Goal: Task Accomplishment & Management: Complete application form

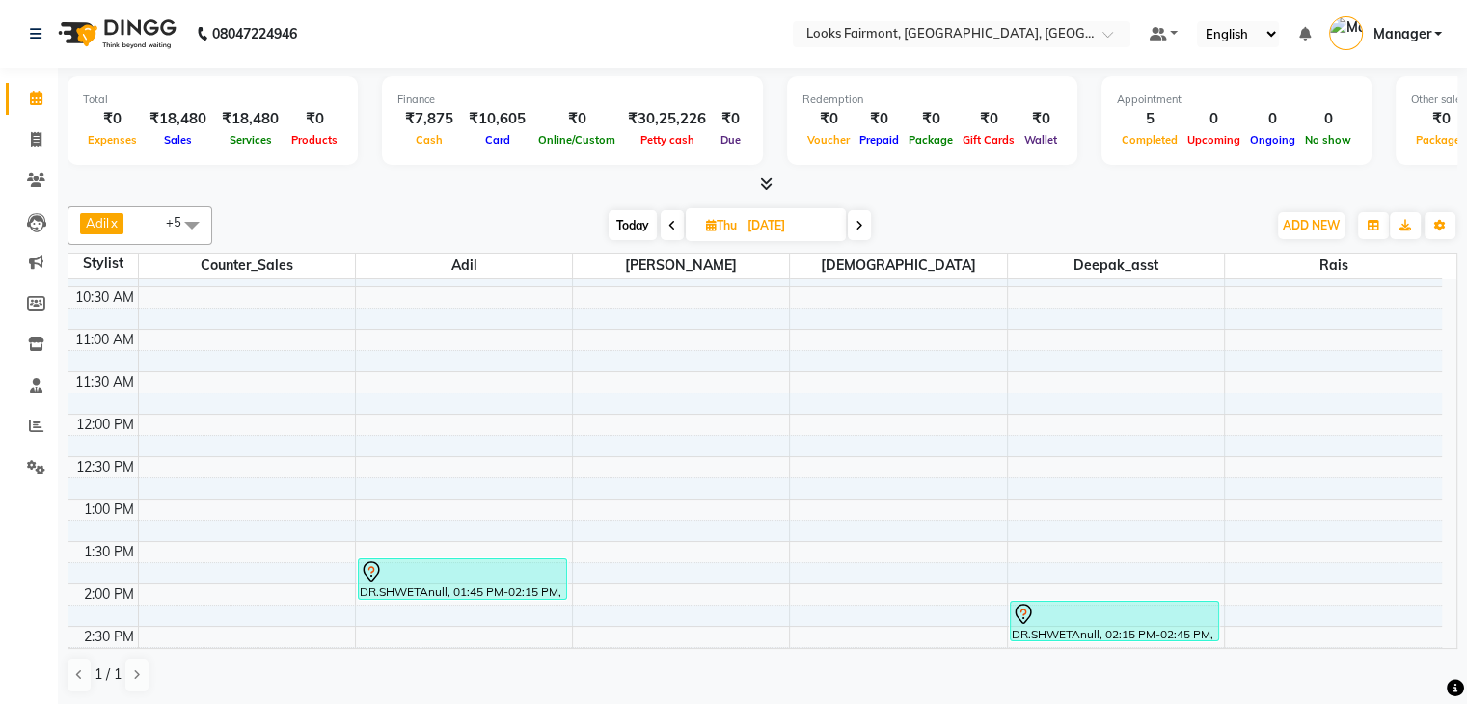
scroll to position [144, 0]
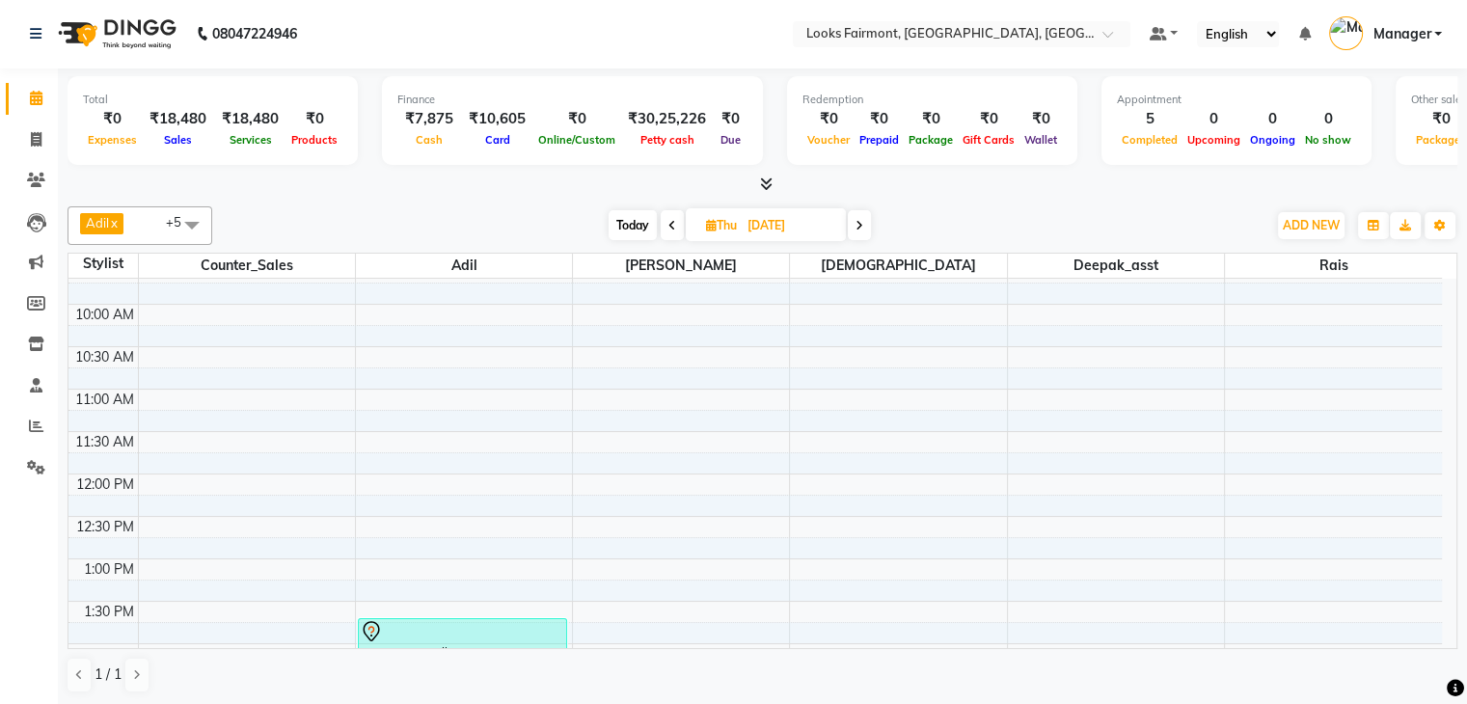
click at [636, 212] on span "Today" at bounding box center [632, 225] width 48 height 30
type input "01-10-2025"
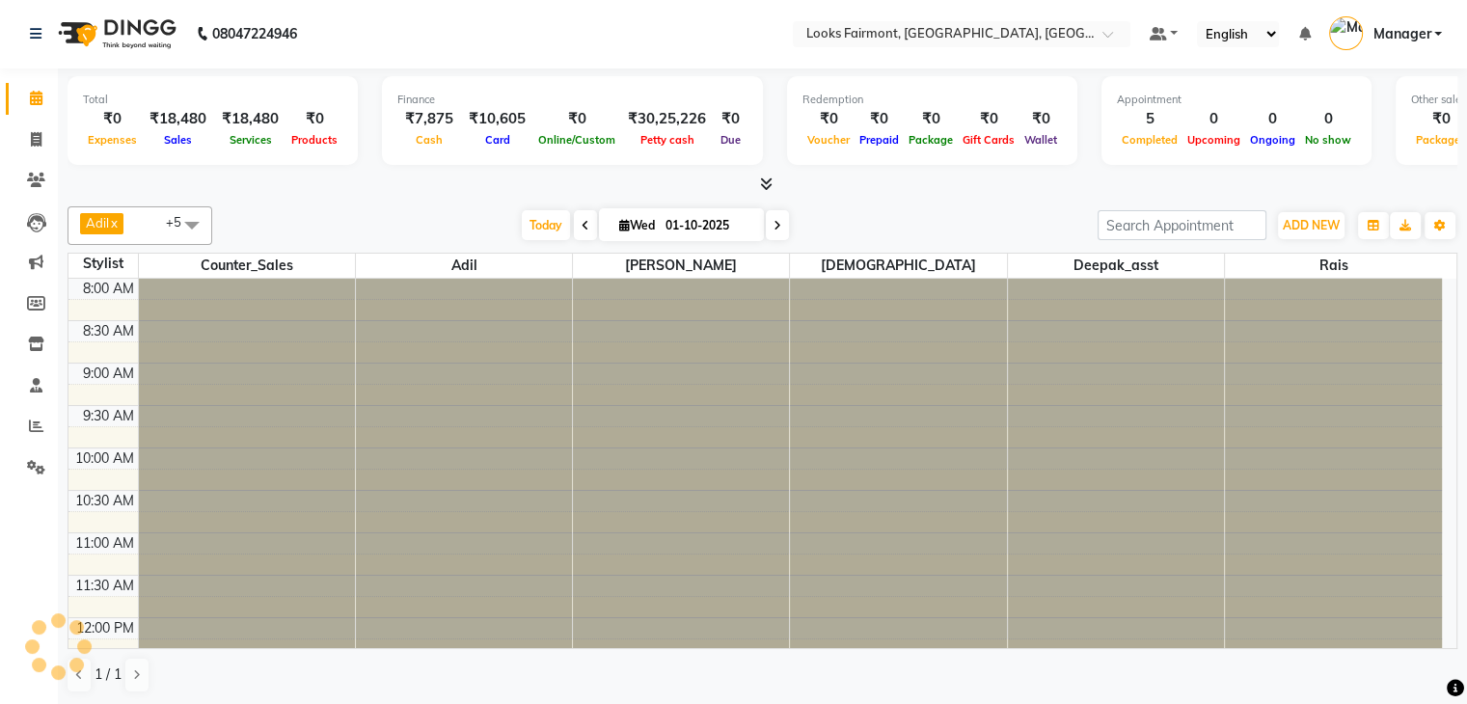
scroll to position [590, 0]
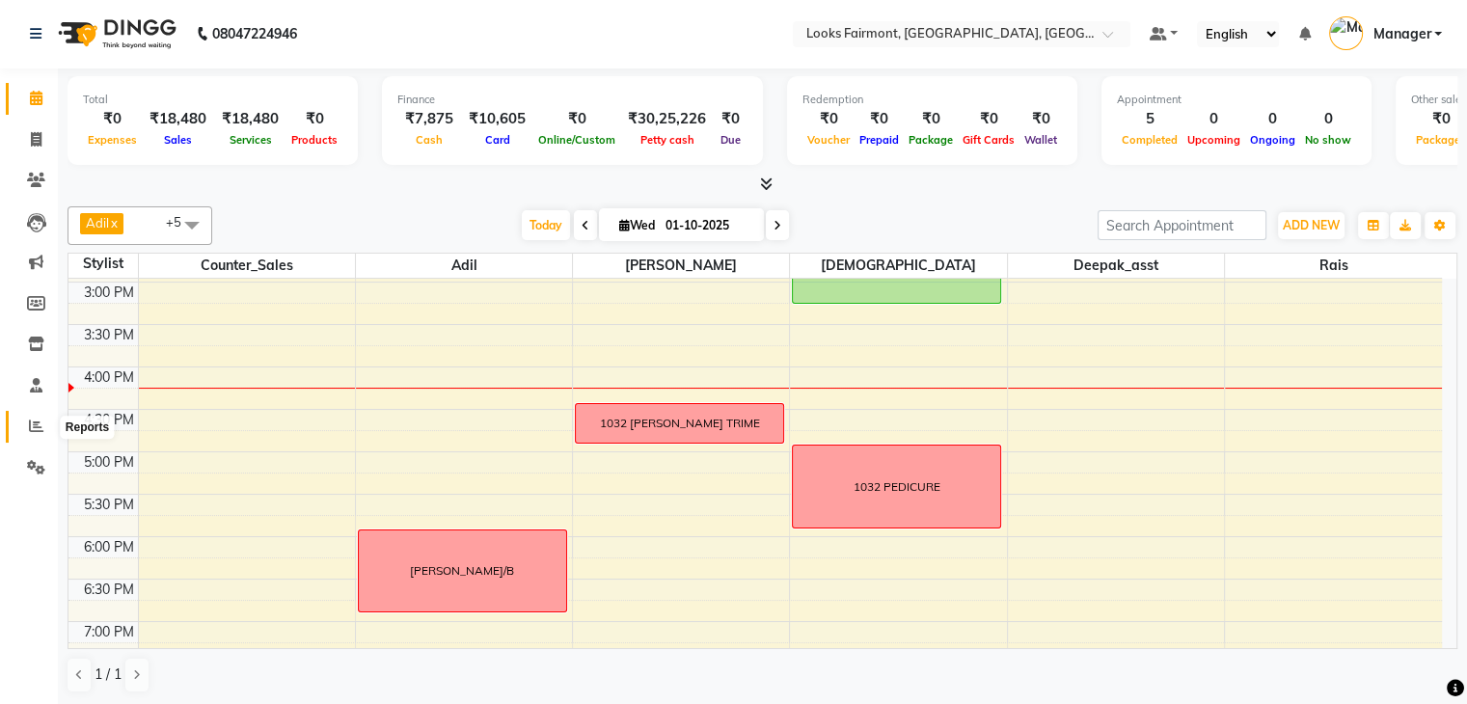
click at [32, 429] on icon at bounding box center [36, 425] width 14 height 14
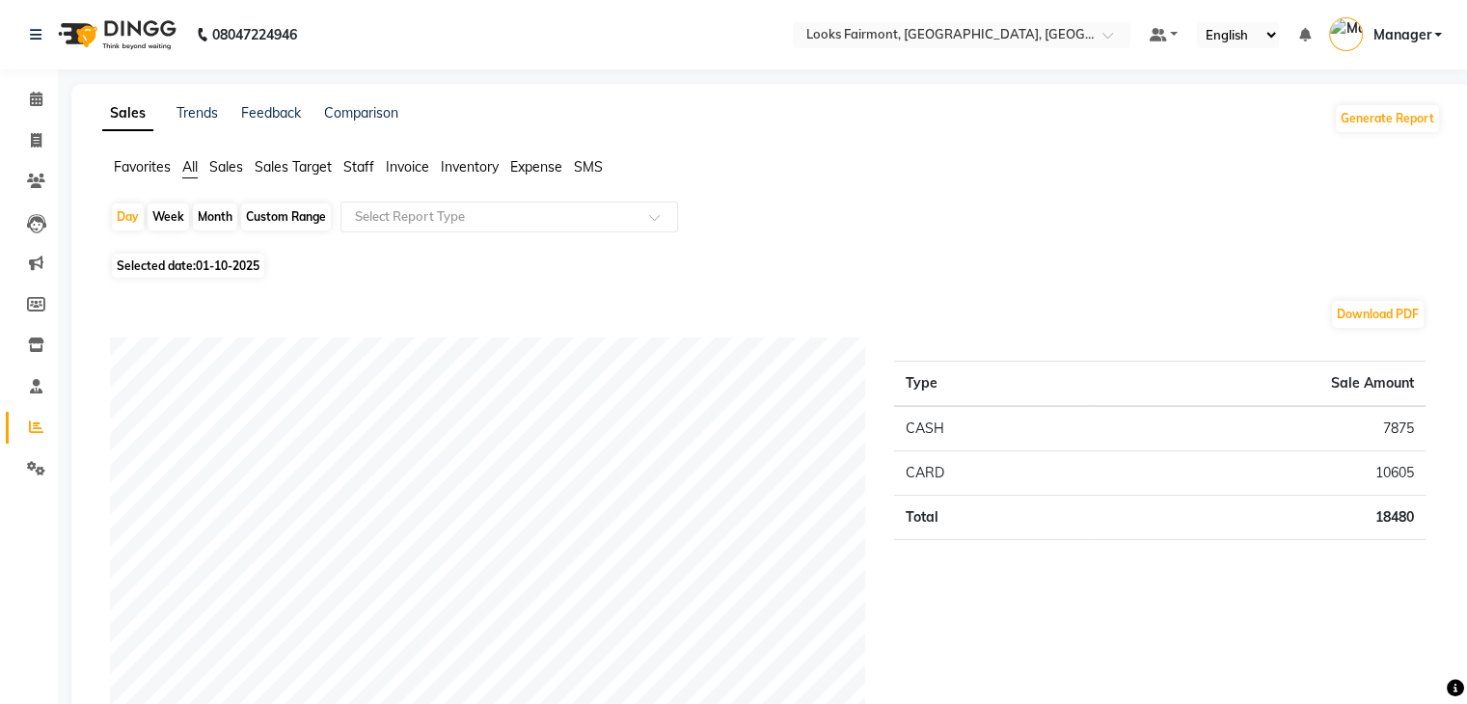
click at [220, 163] on span "Sales" at bounding box center [226, 166] width 34 height 17
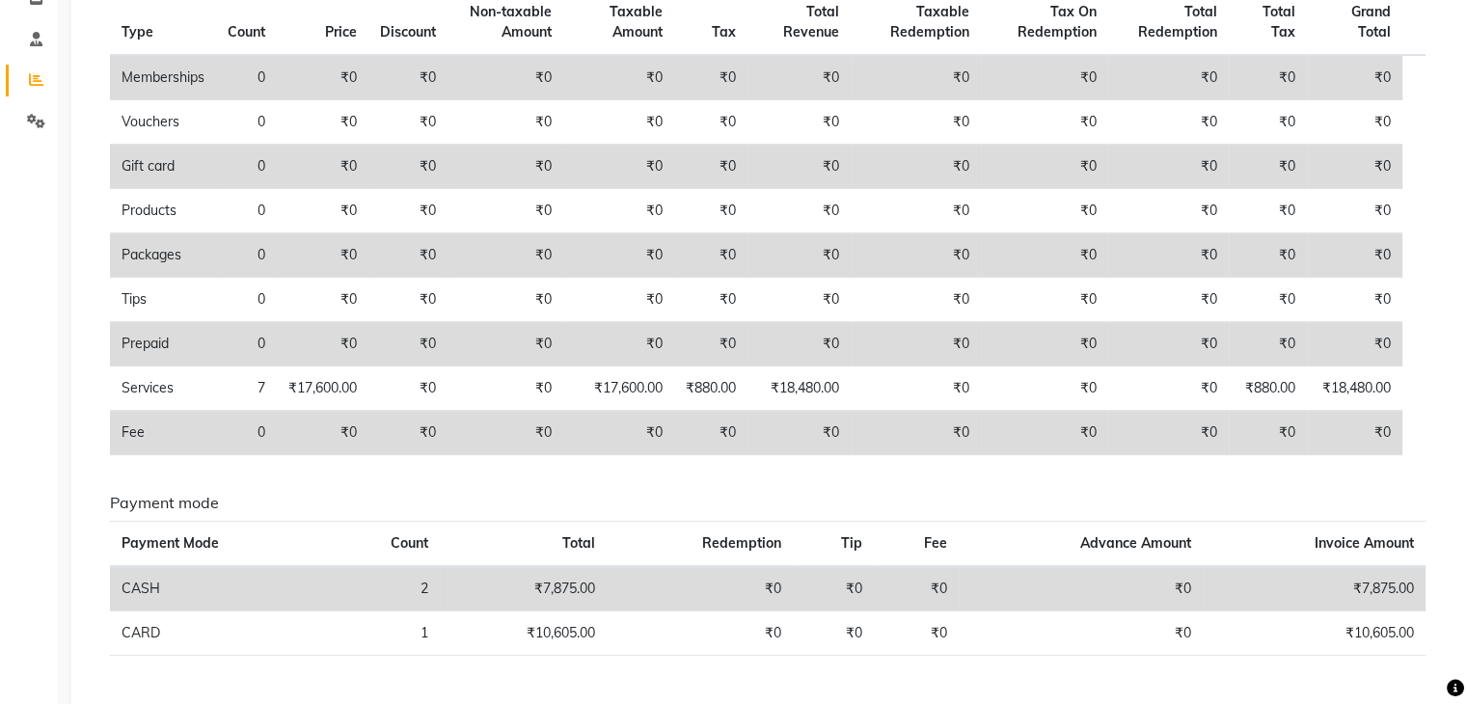
scroll to position [141, 0]
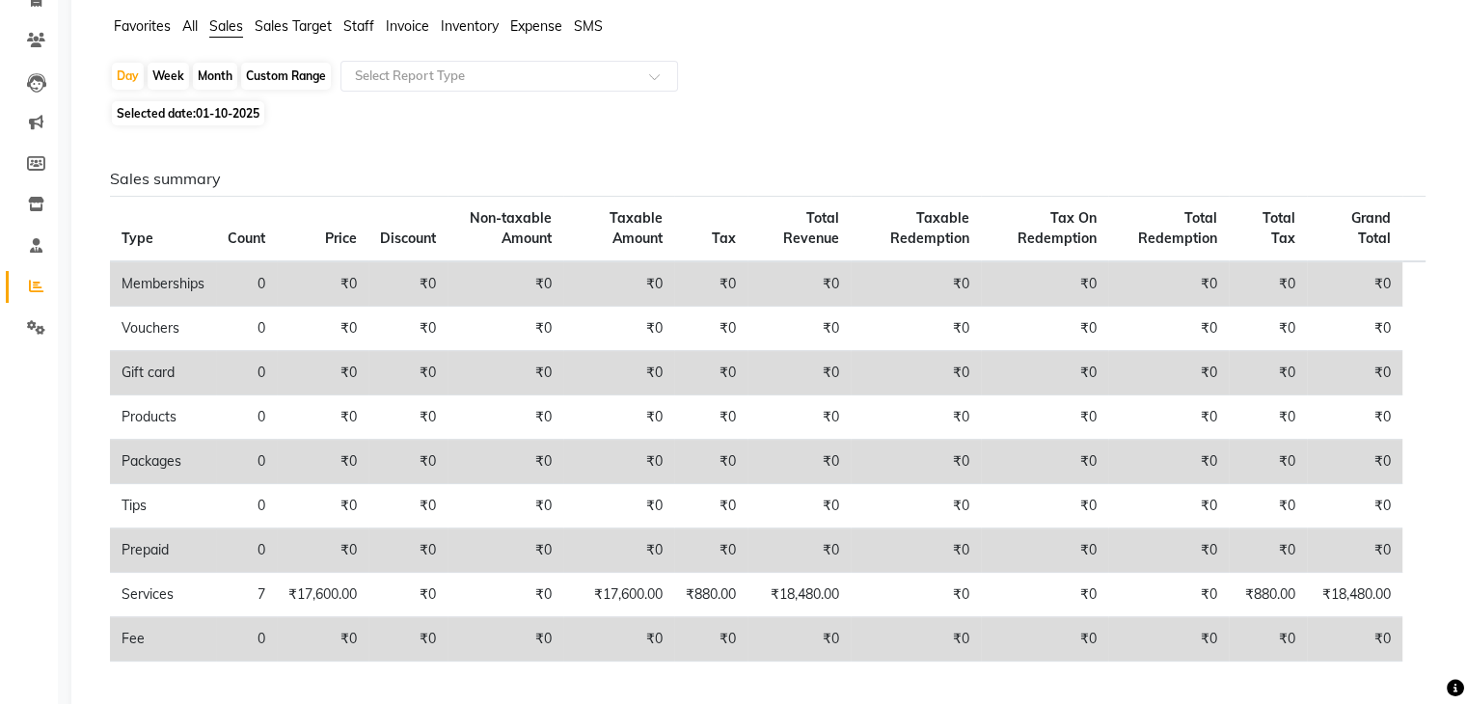
click at [849, 105] on div "Selected date: 01-10-2025" at bounding box center [775, 113] width 1331 height 20
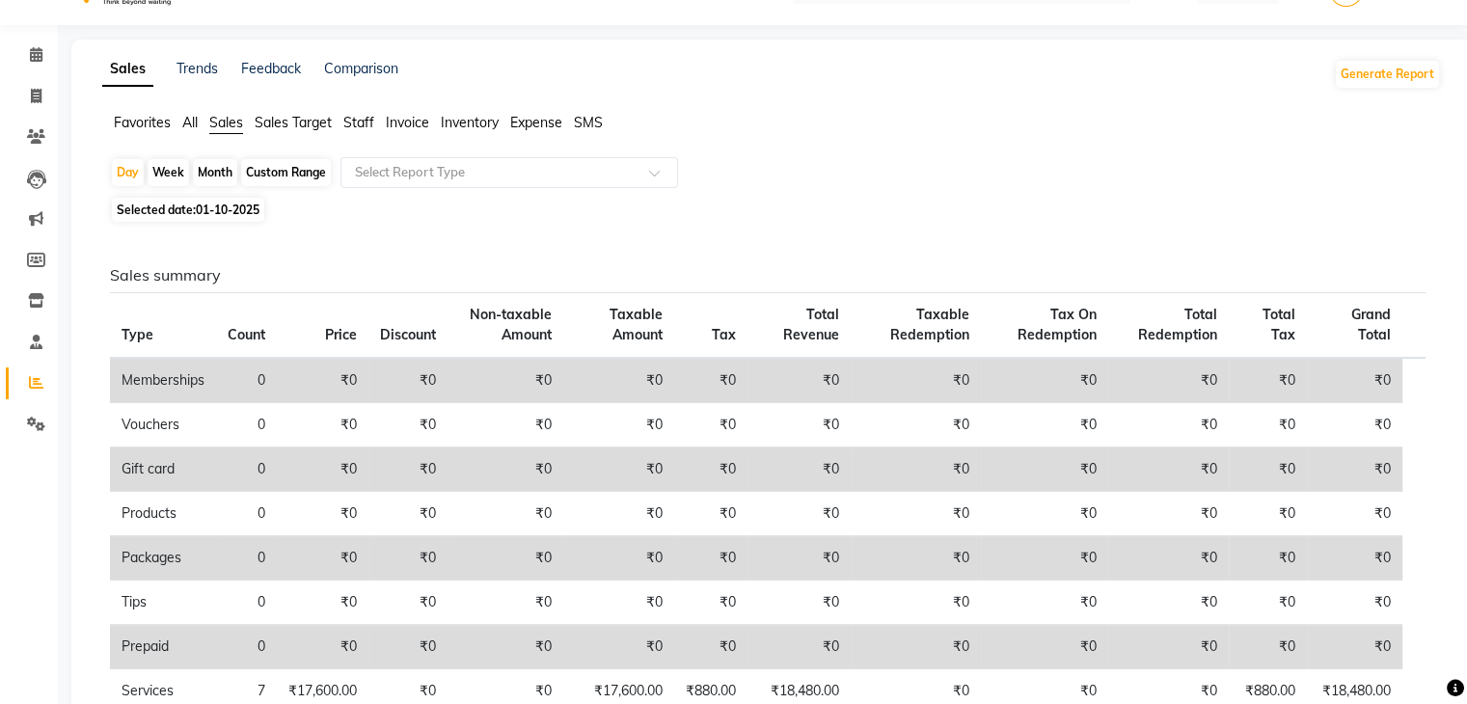
scroll to position [0, 0]
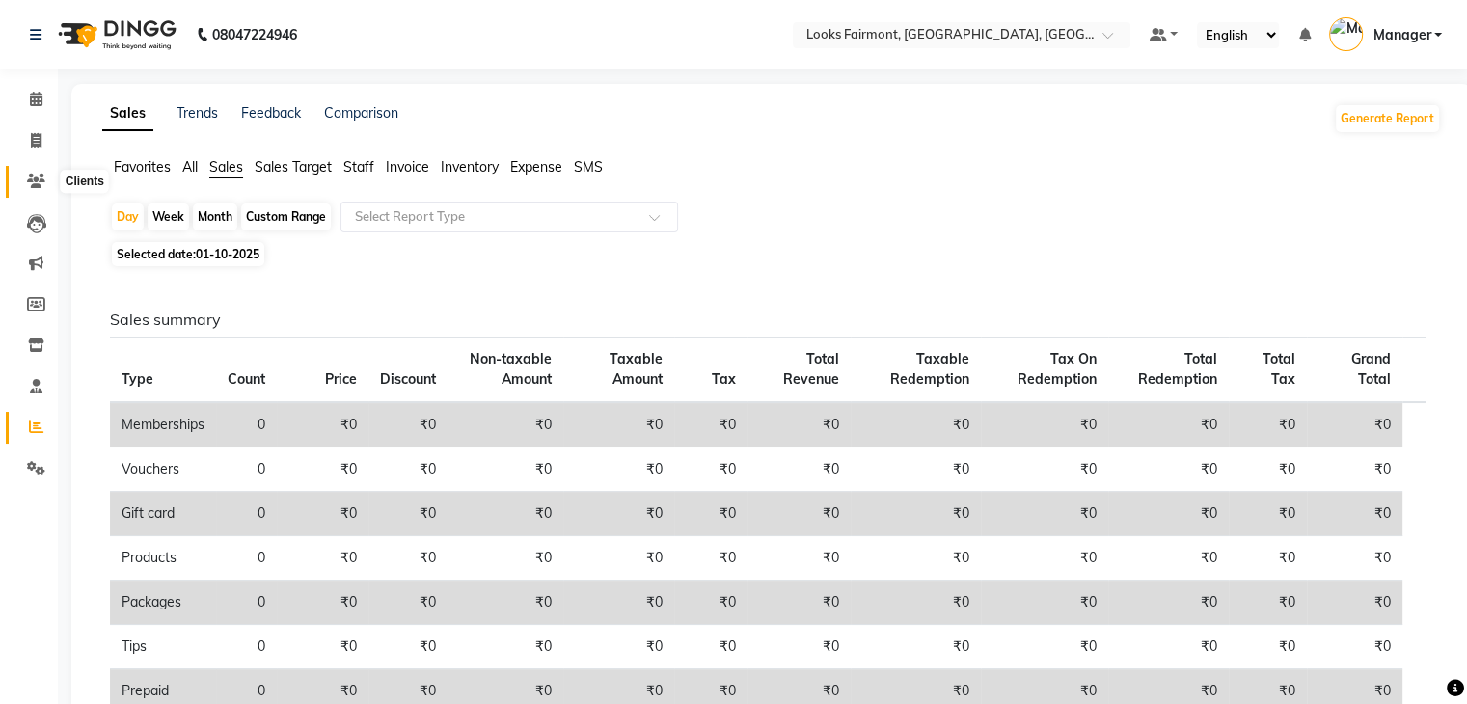
click at [27, 176] on icon at bounding box center [36, 181] width 18 height 14
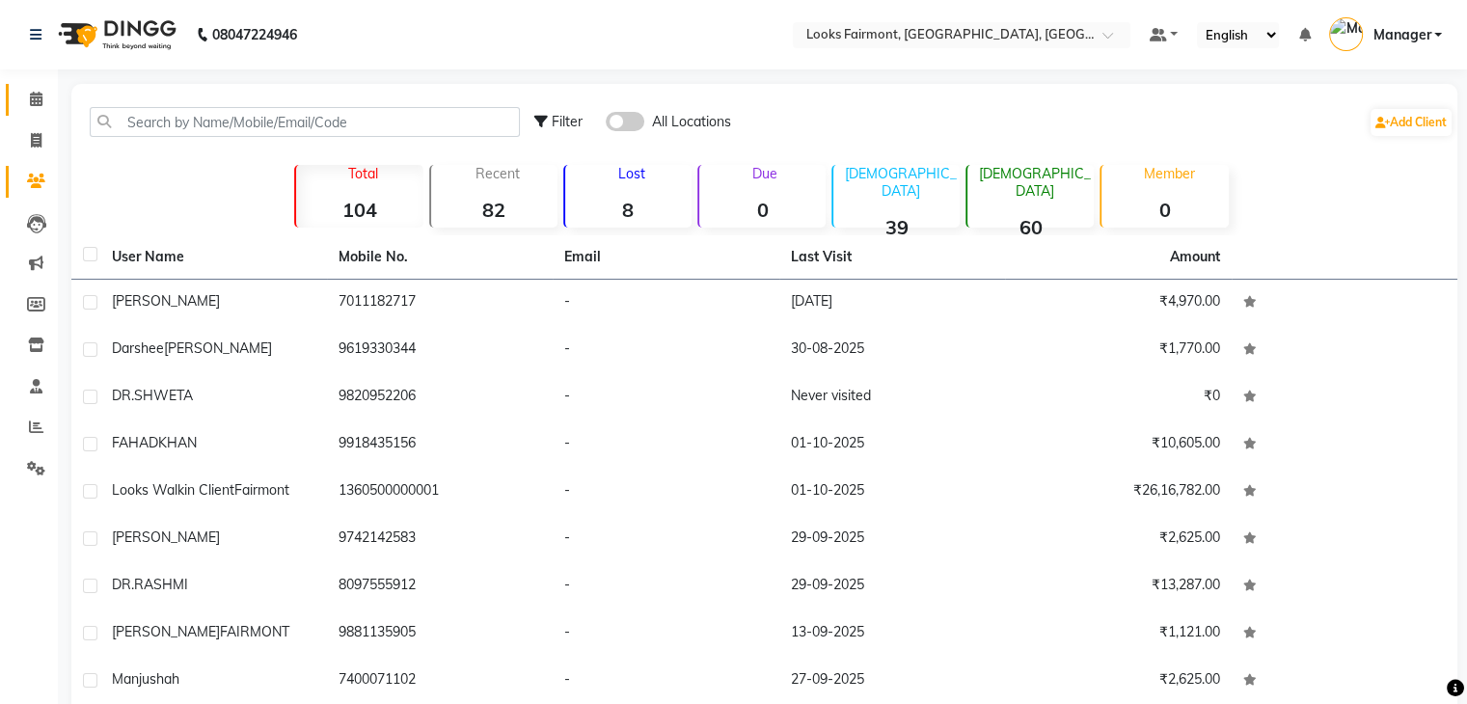
click at [15, 94] on link "Calendar" at bounding box center [29, 100] width 46 height 32
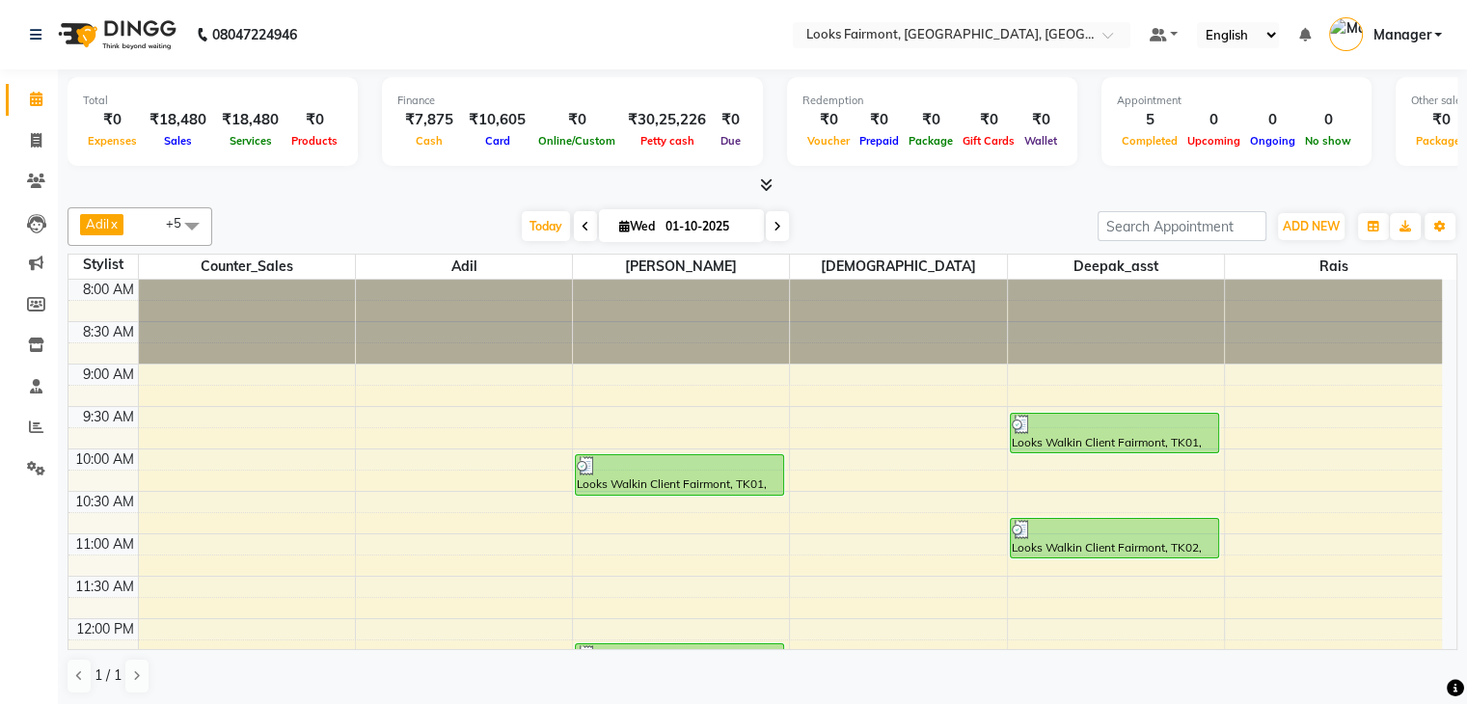
click at [770, 189] on icon at bounding box center [766, 184] width 13 height 14
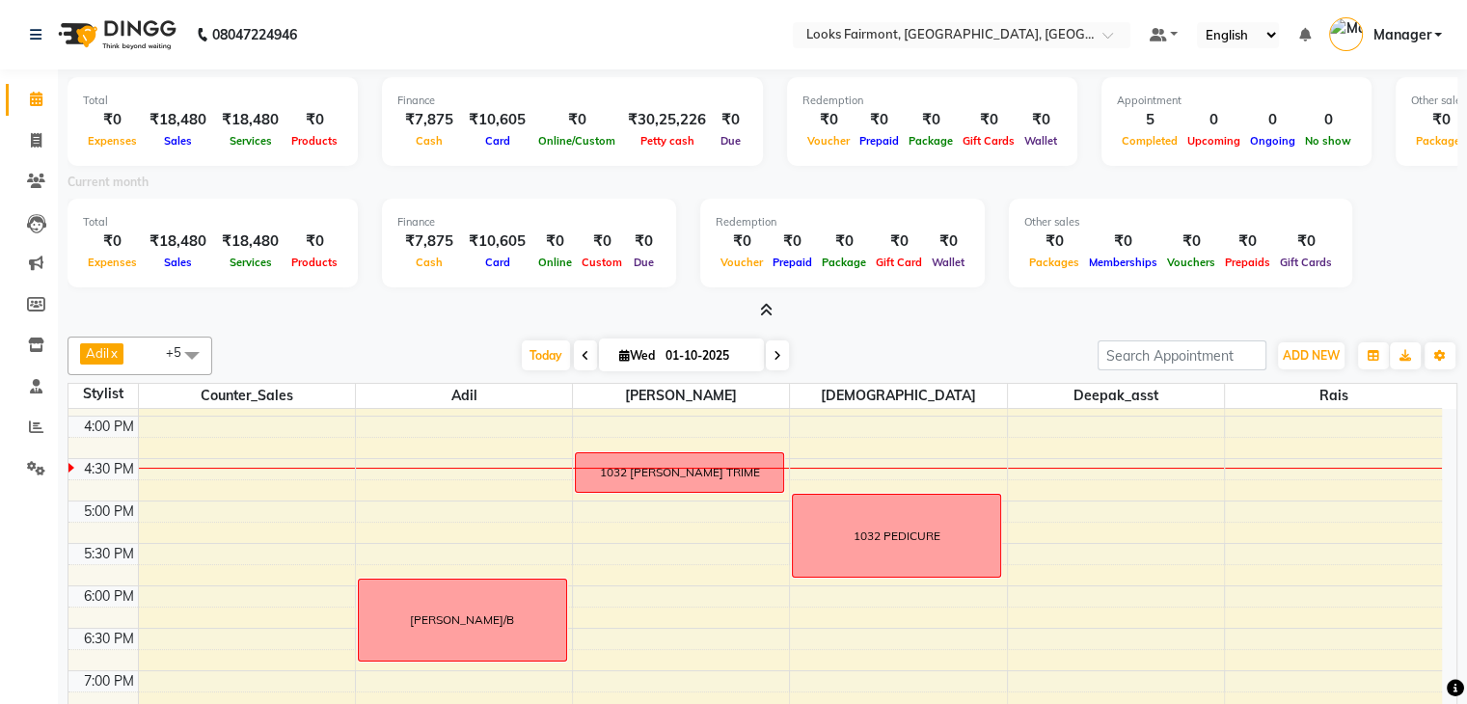
scroll to position [675, 0]
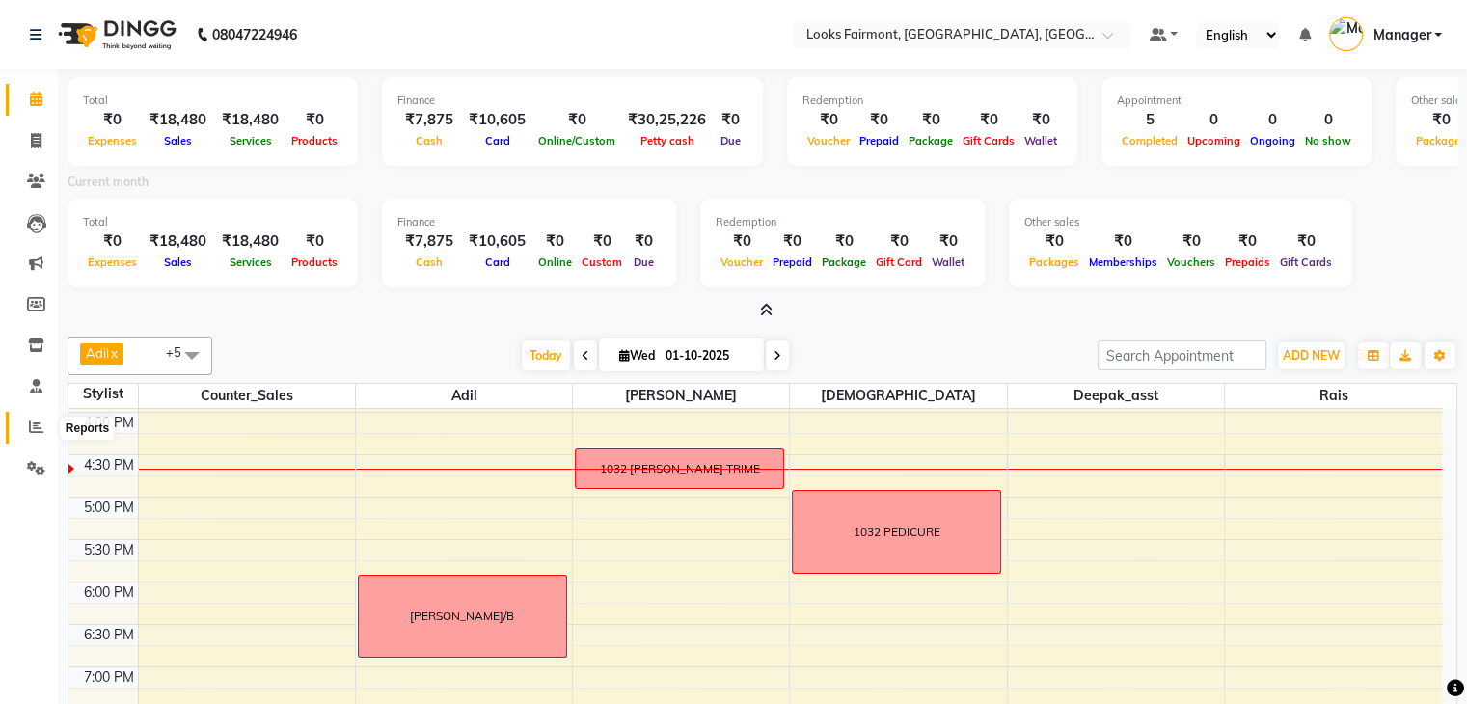
click at [34, 425] on icon at bounding box center [36, 426] width 14 height 14
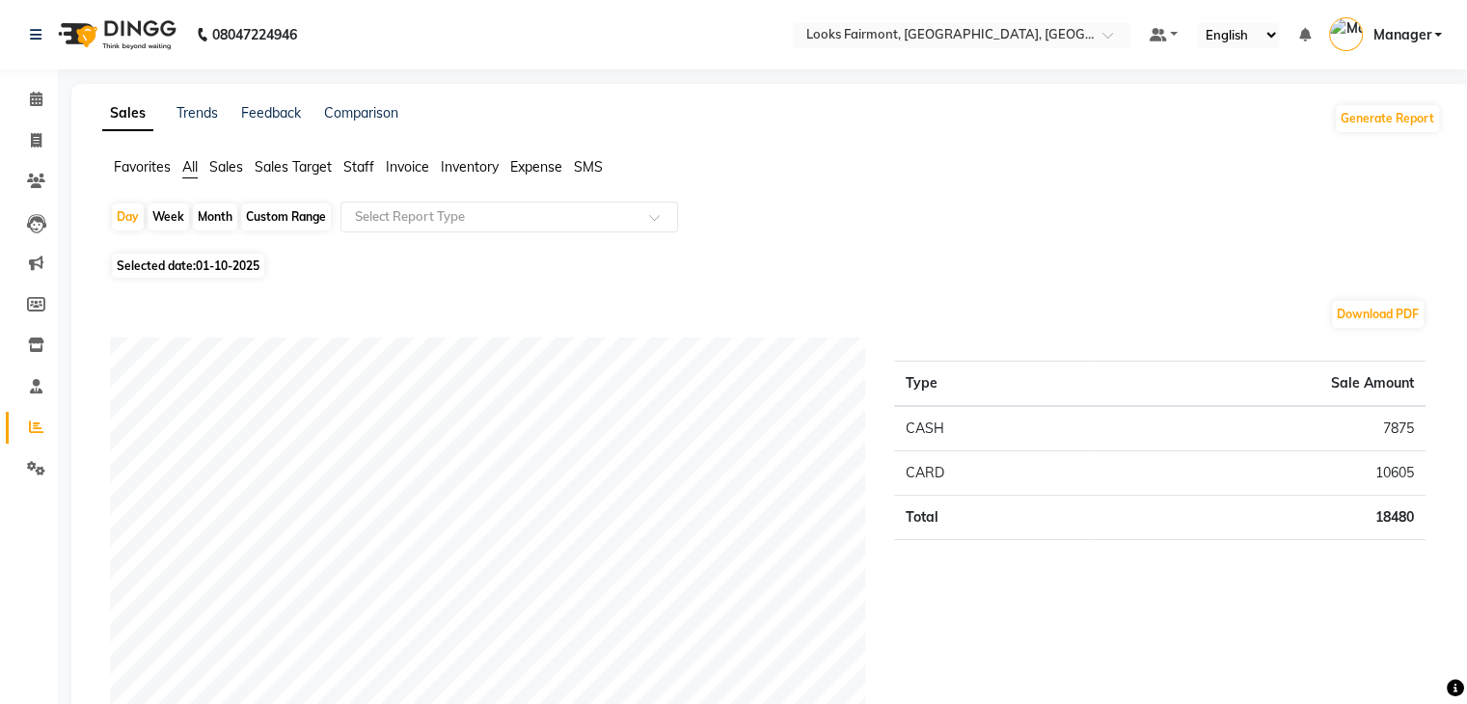
click at [232, 171] on span "Sales" at bounding box center [226, 166] width 34 height 17
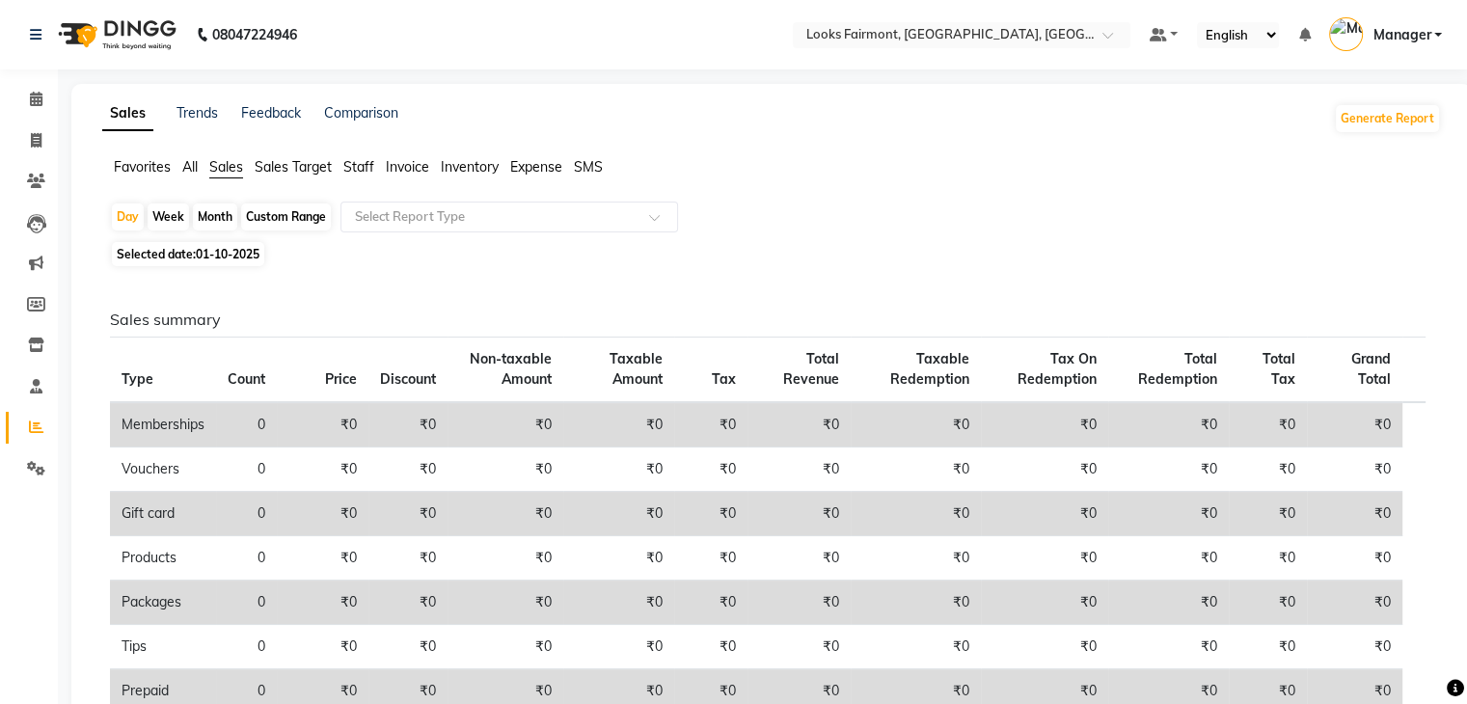
click at [966, 169] on ul "Favorites All Sales Sales Target Staff Invoice Inventory Expense SMS" at bounding box center [771, 167] width 1338 height 21
click at [25, 102] on span at bounding box center [36, 100] width 34 height 22
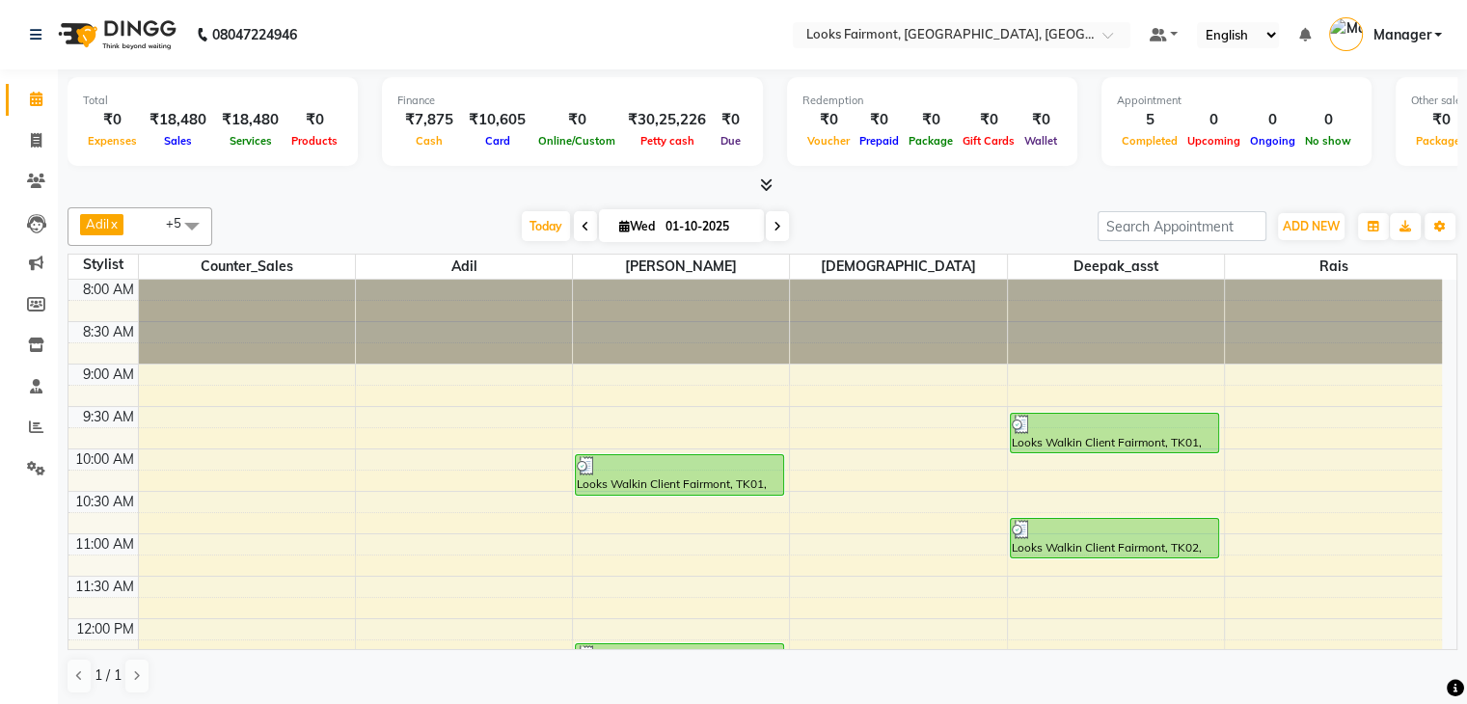
click at [771, 190] on icon at bounding box center [766, 184] width 13 height 14
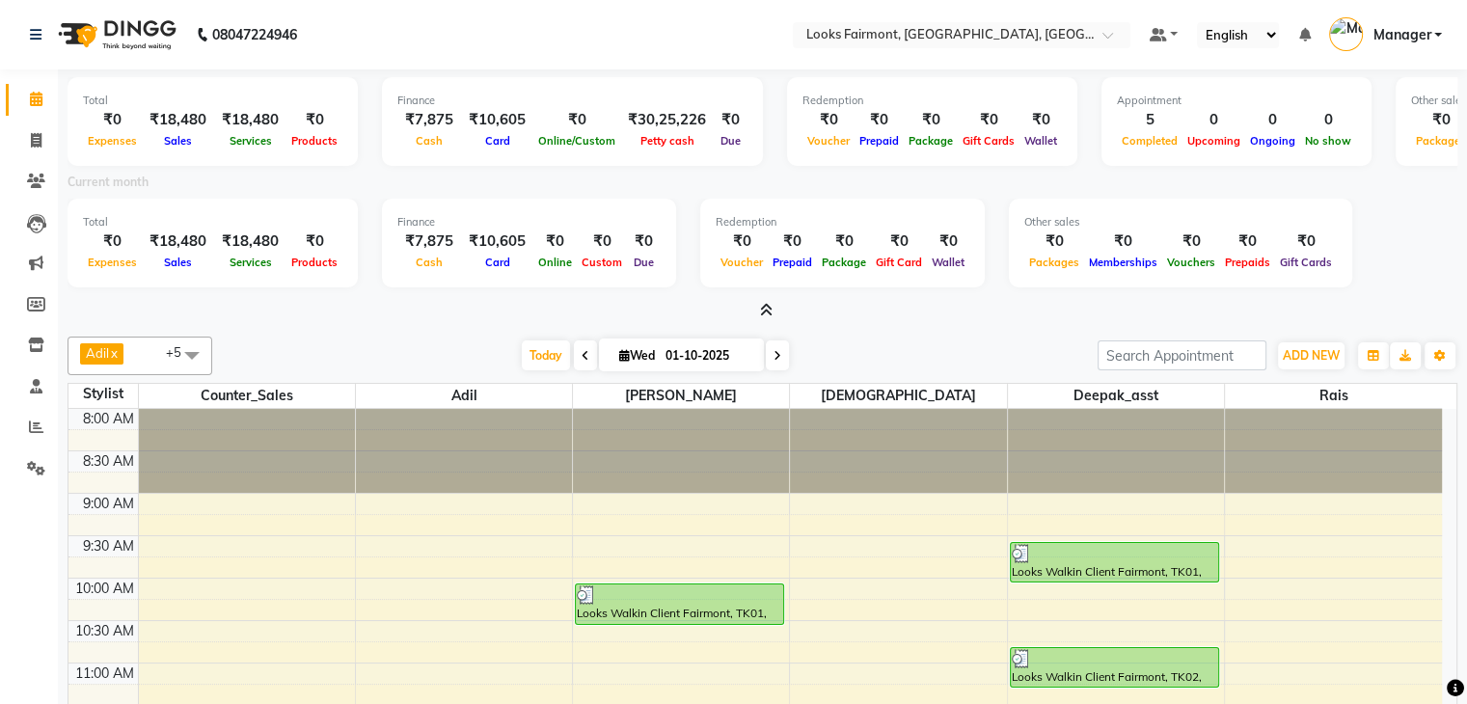
click at [766, 310] on icon at bounding box center [766, 310] width 13 height 14
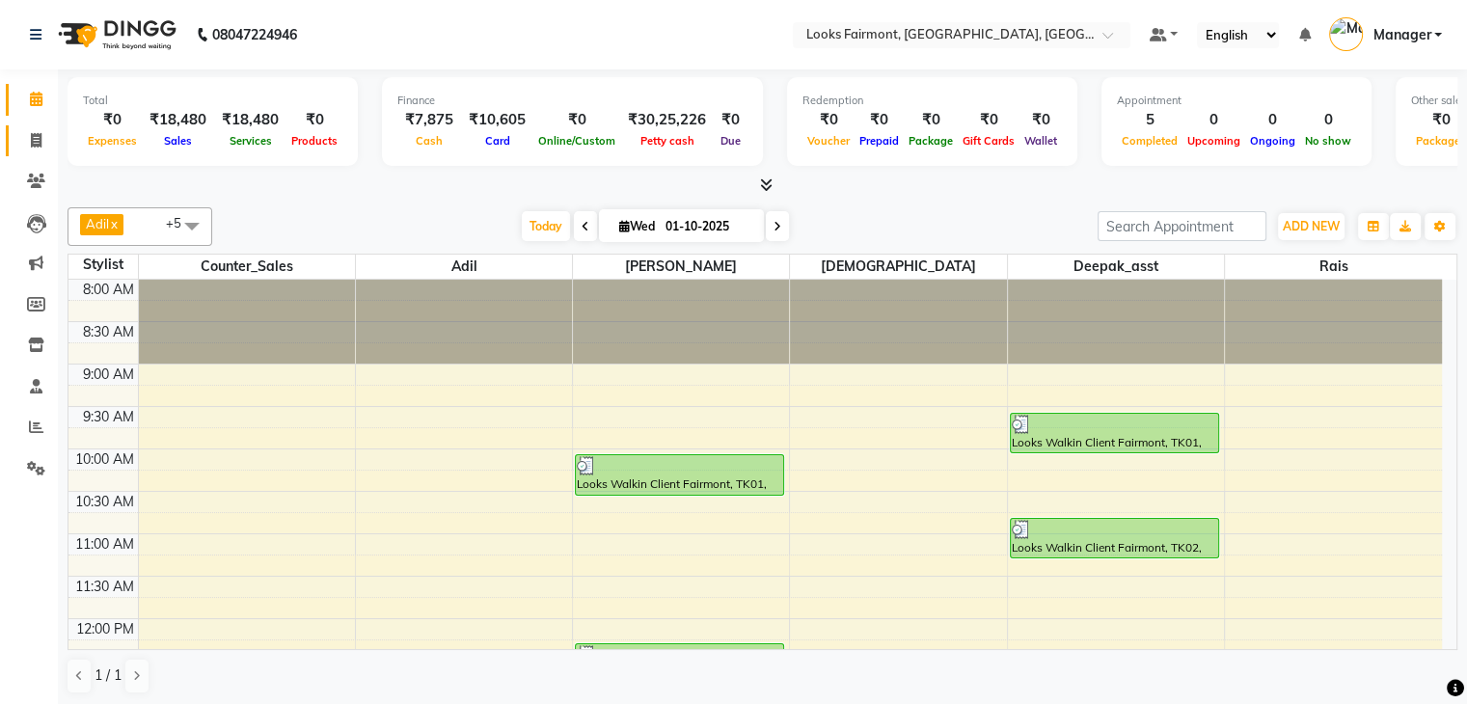
click at [16, 141] on link "Invoice" at bounding box center [29, 141] width 46 height 32
select select "8139"
select select "service"
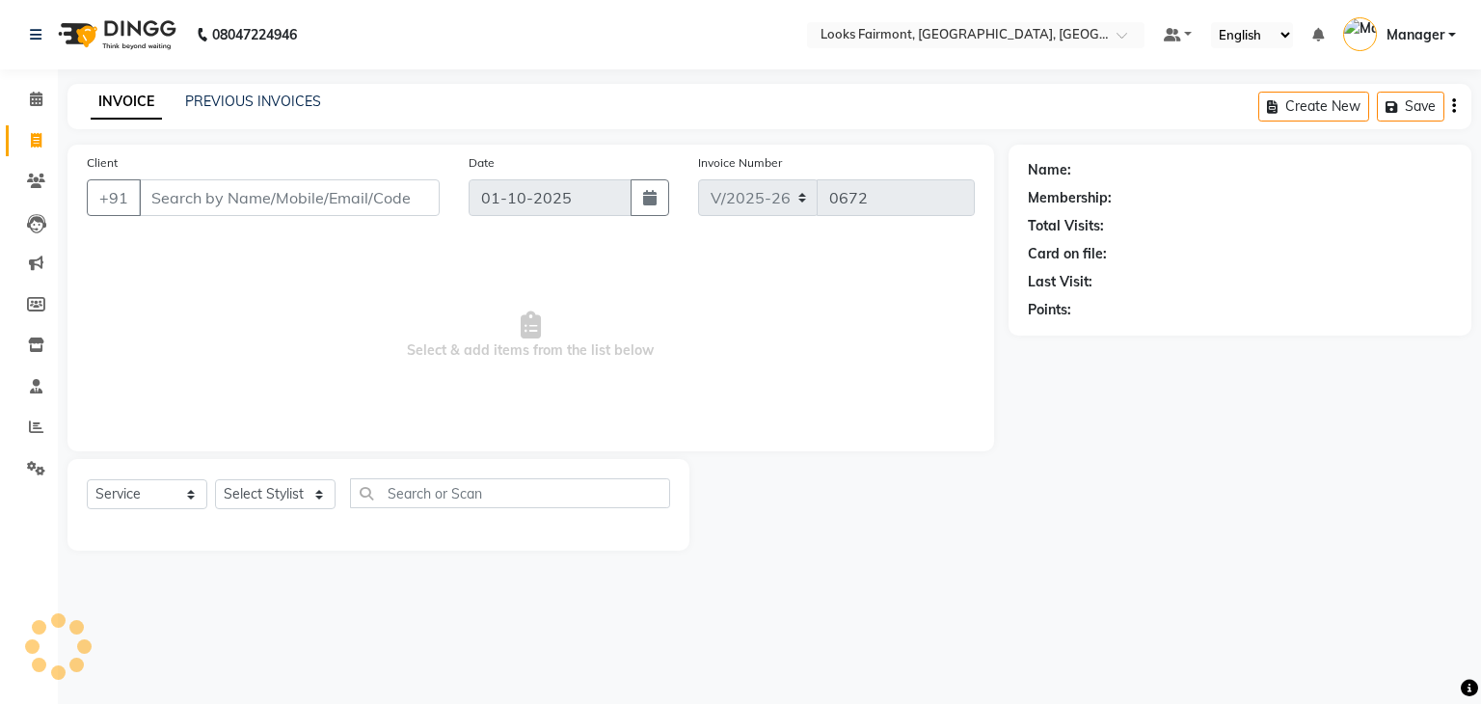
click at [203, 189] on input "Client" at bounding box center [289, 197] width 301 height 37
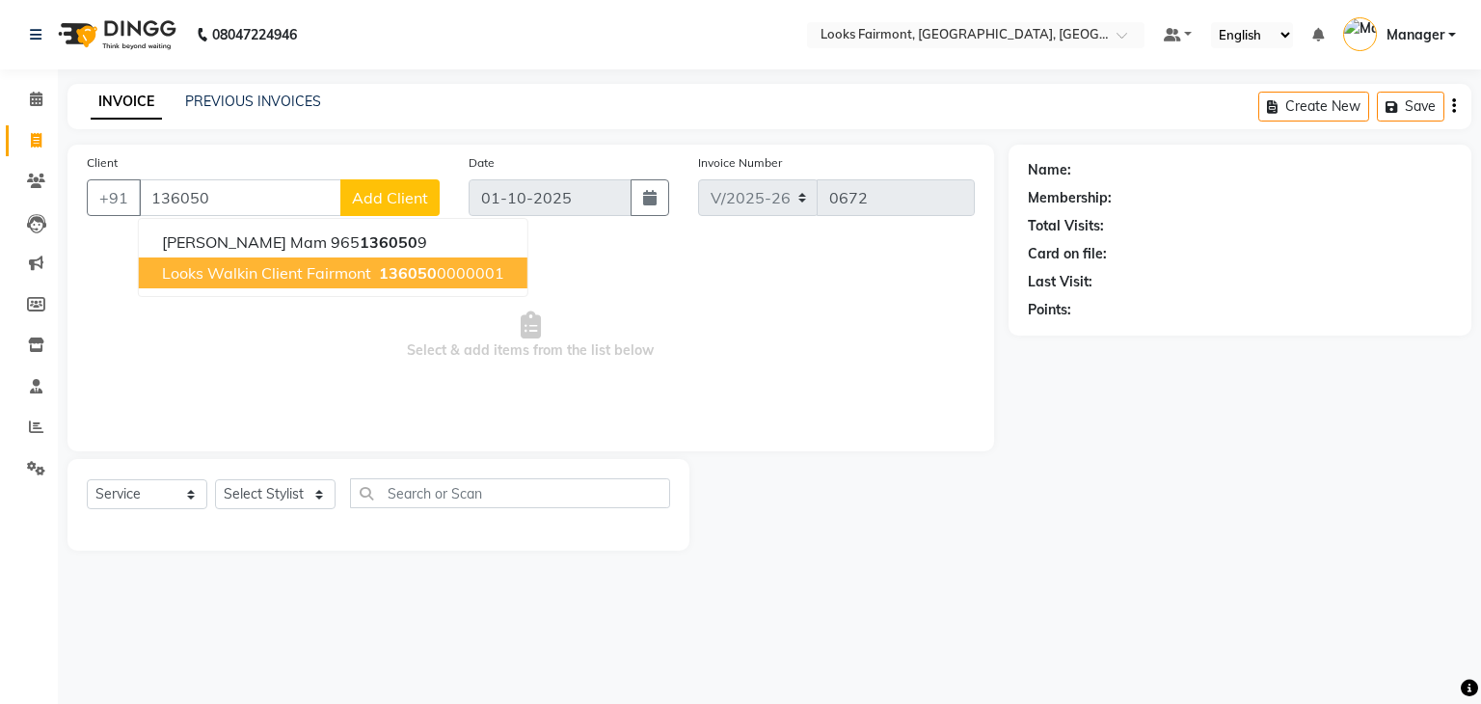
click at [255, 273] on span "Looks Walkin Client Fairmont" at bounding box center [266, 272] width 209 height 19
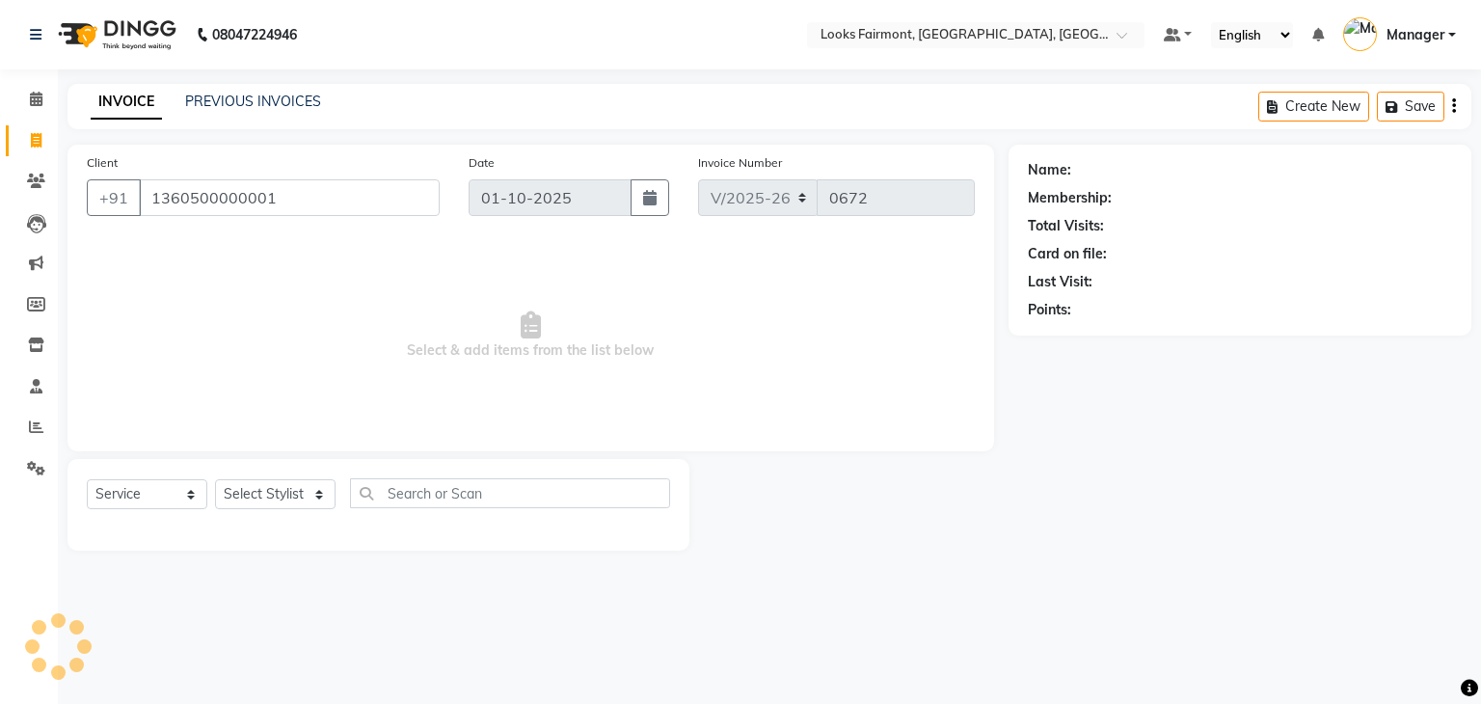
type input "1360500000001"
select select "1: Object"
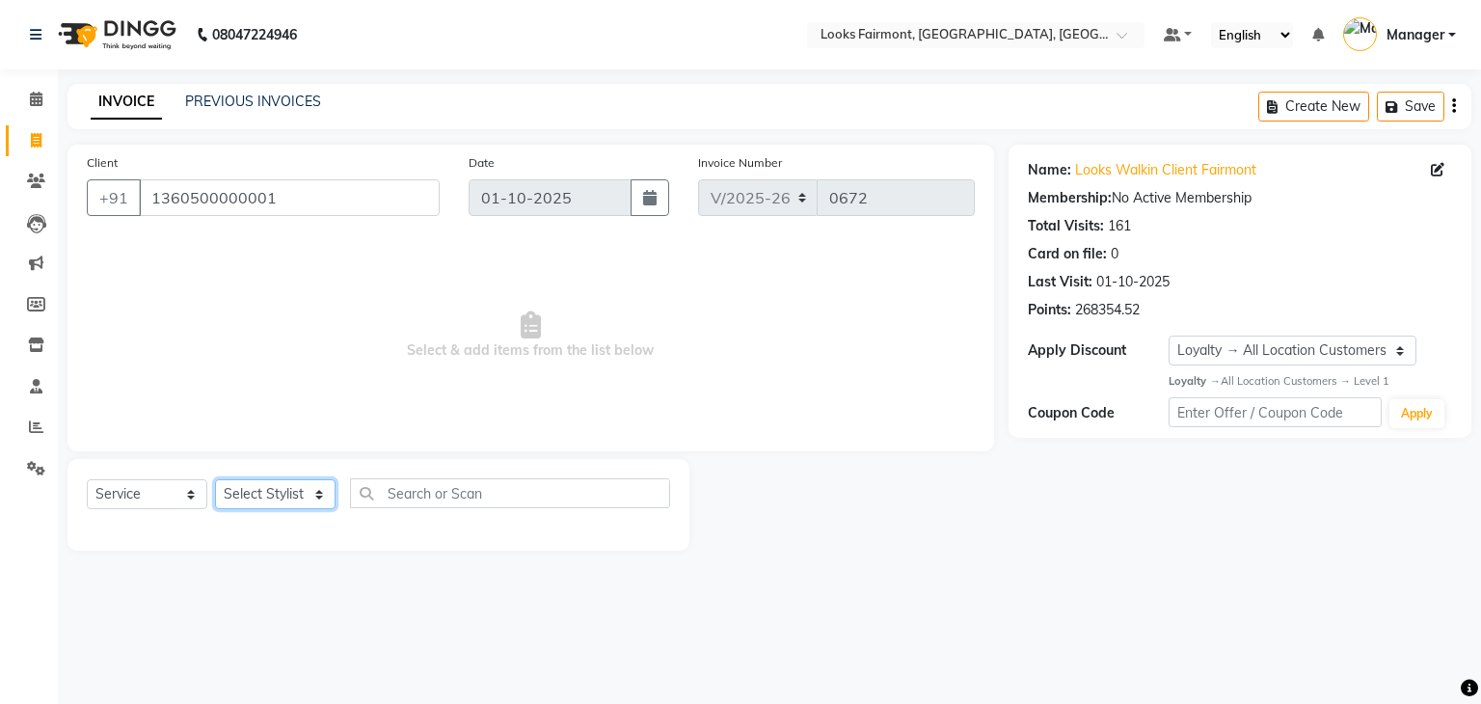
click at [282, 488] on select "Select Stylist Adil Anisa Counter_Sales Deepak_asst Manager Nisha Preeti Rais S…" at bounding box center [275, 494] width 121 height 30
select select "76348"
click at [215, 480] on select "Select Stylist Adil Anisa Counter_Sales Deepak_asst Manager Nisha Preeti Rais S…" at bounding box center [275, 494] width 121 height 30
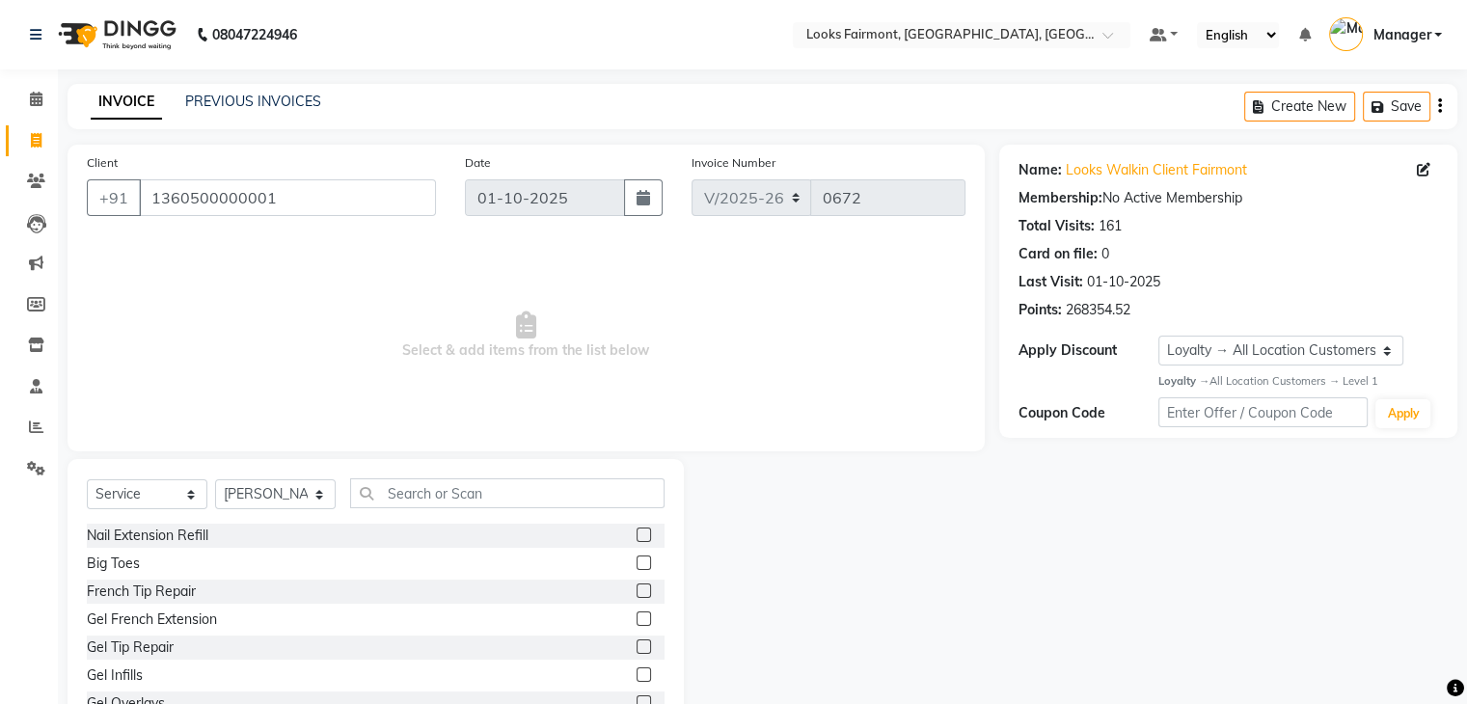
drag, startPoint x: 425, startPoint y: 516, endPoint x: 430, endPoint y: 505, distance: 11.7
click at [425, 515] on div "Select Service Product Membership Package Voucher Prepaid Gift Card Select Styl…" at bounding box center [376, 500] width 578 height 45
click at [434, 499] on input "text" at bounding box center [507, 493] width 314 height 30
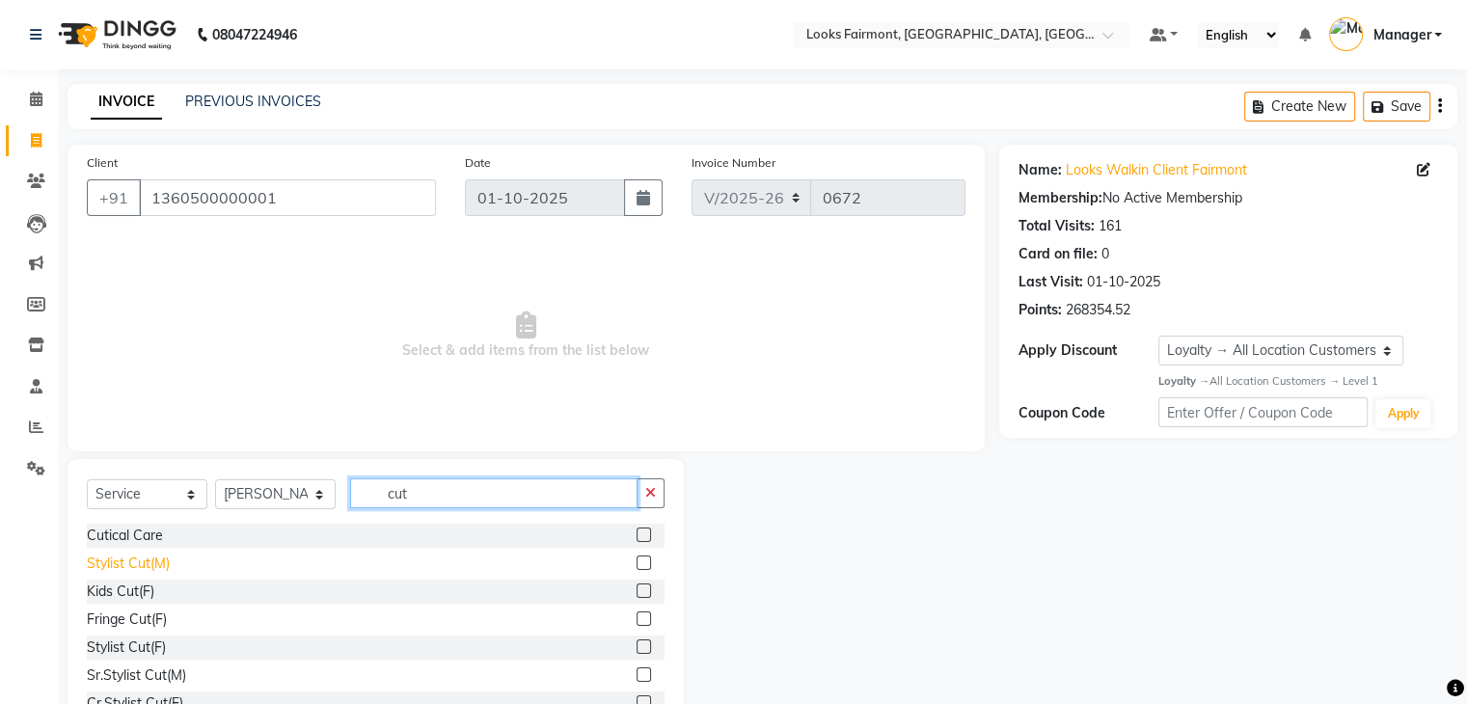
type input "cut"
click at [145, 566] on div "Stylist Cut(M)" at bounding box center [128, 563] width 83 height 20
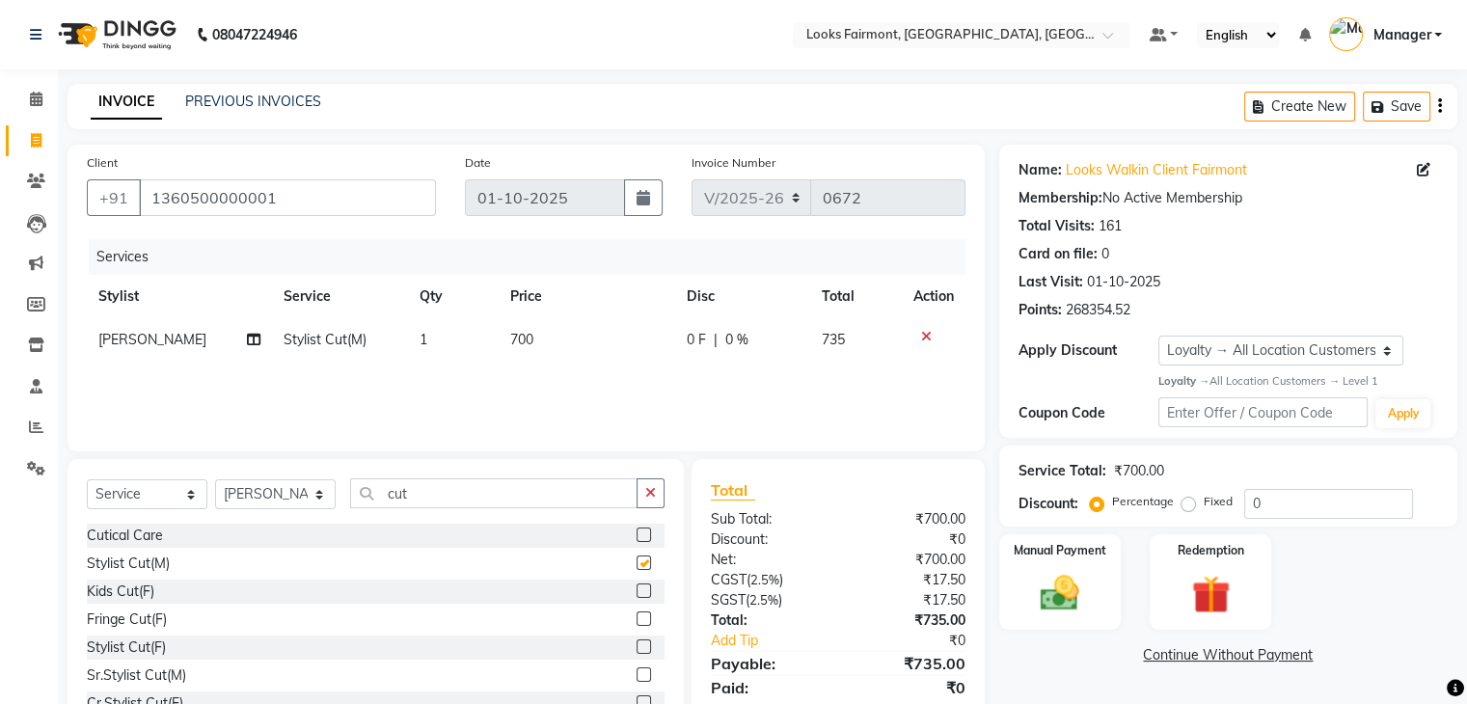
checkbox input "false"
click at [582, 347] on td "700" at bounding box center [587, 339] width 176 height 43
select select "76348"
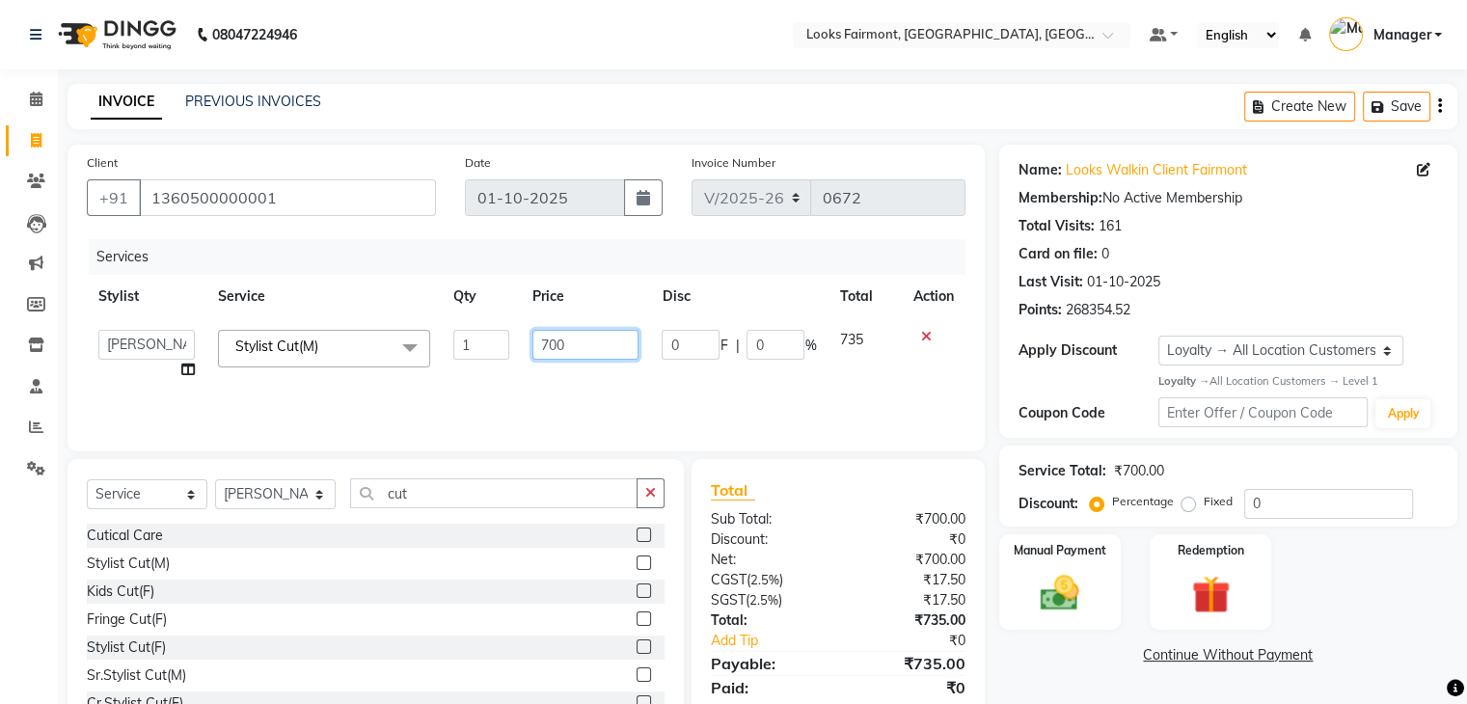
drag, startPoint x: 579, startPoint y: 352, endPoint x: 440, endPoint y: 353, distance: 138.9
click at [440, 353] on tr "Adil Anisa Counter_Sales Deepak_asst Manager Nisha Preeti Rais Soring_mgr Sunit…" at bounding box center [526, 354] width 878 height 73
type input "2500"
click at [642, 487] on button "button" at bounding box center [650, 493] width 28 height 30
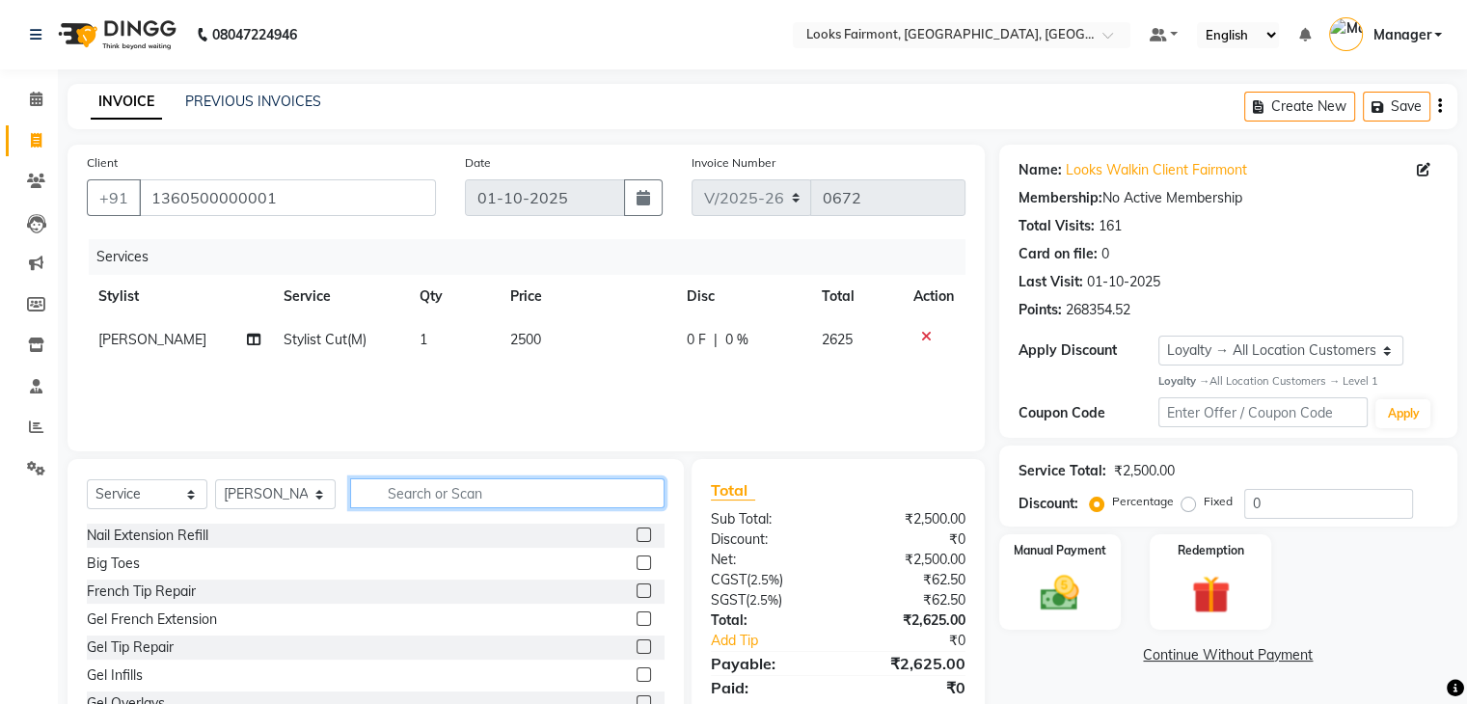
click at [501, 495] on input "text" at bounding box center [507, 493] width 314 height 30
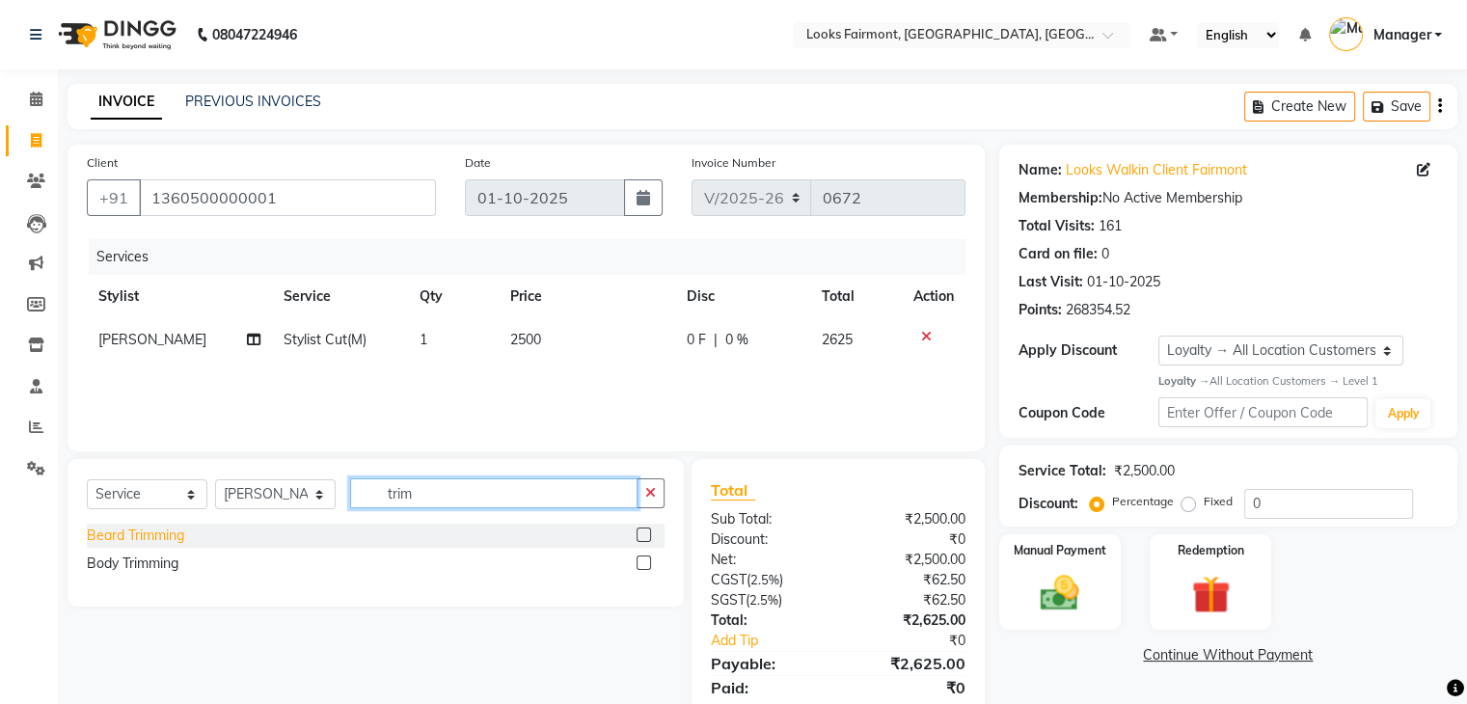
type input "trim"
click at [139, 539] on div "Beard Trimming" at bounding box center [135, 536] width 97 height 20
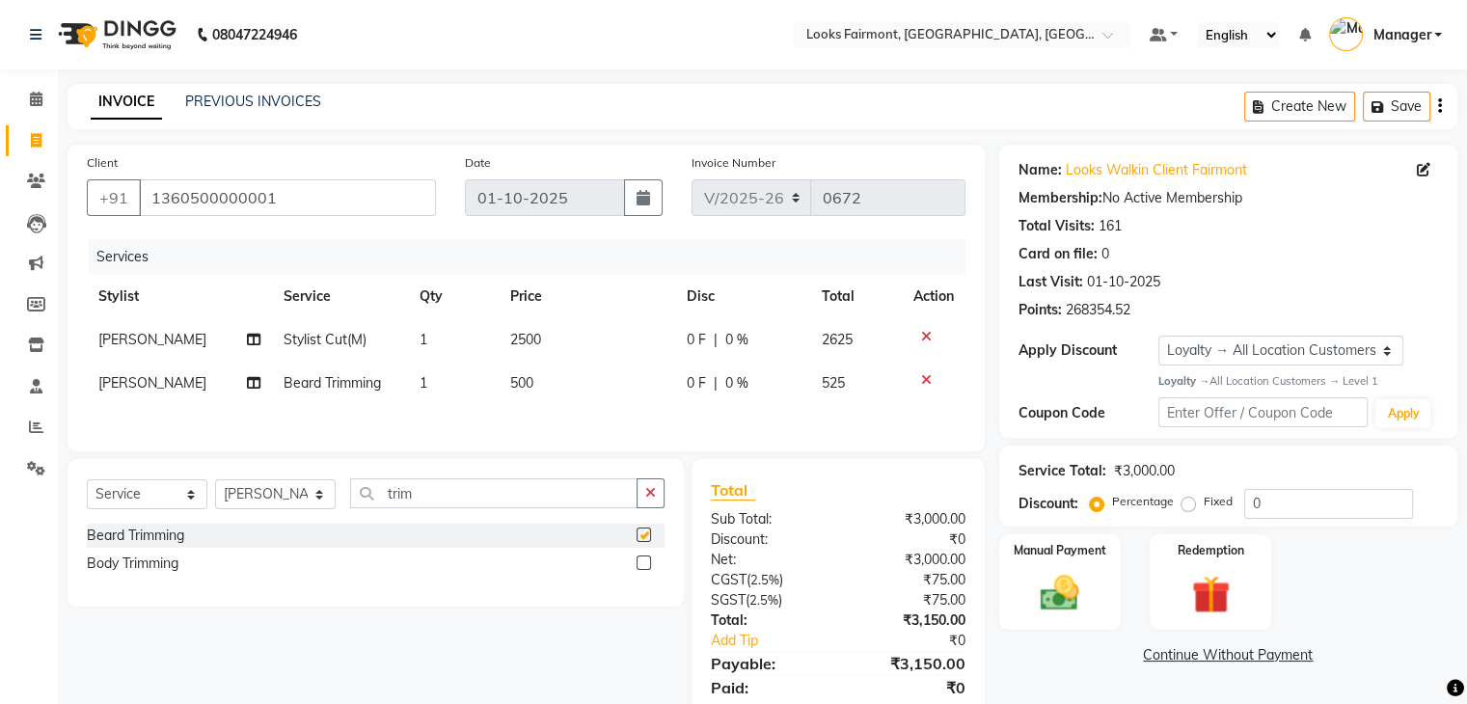
checkbox input "false"
click at [552, 386] on td "500" at bounding box center [587, 383] width 176 height 43
select select "76348"
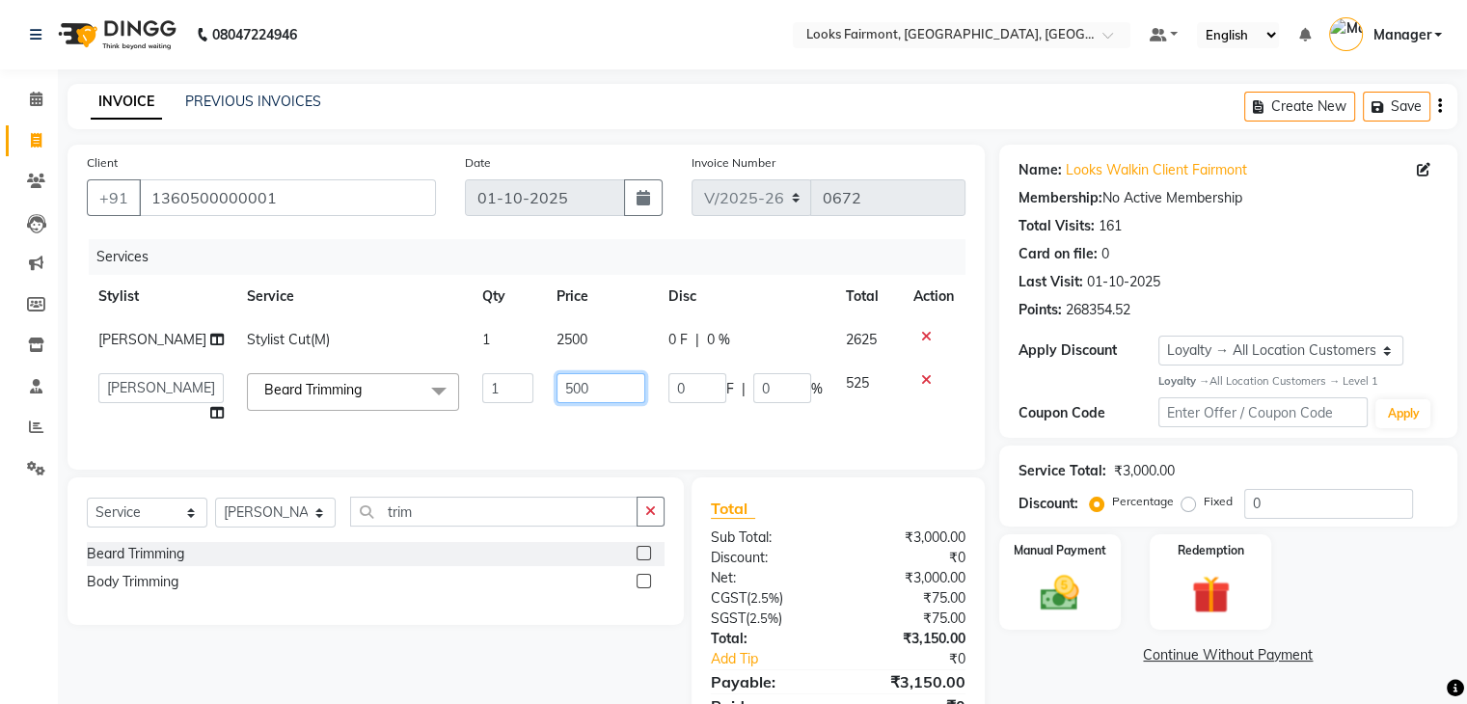
drag, startPoint x: 584, startPoint y: 389, endPoint x: 455, endPoint y: 386, distance: 129.2
click at [455, 386] on tr "Adil Anisa Counter_Sales Deepak_asst Manager Nisha Preeti Rais Soring_mgr Sunit…" at bounding box center [526, 398] width 878 height 73
type input "200"
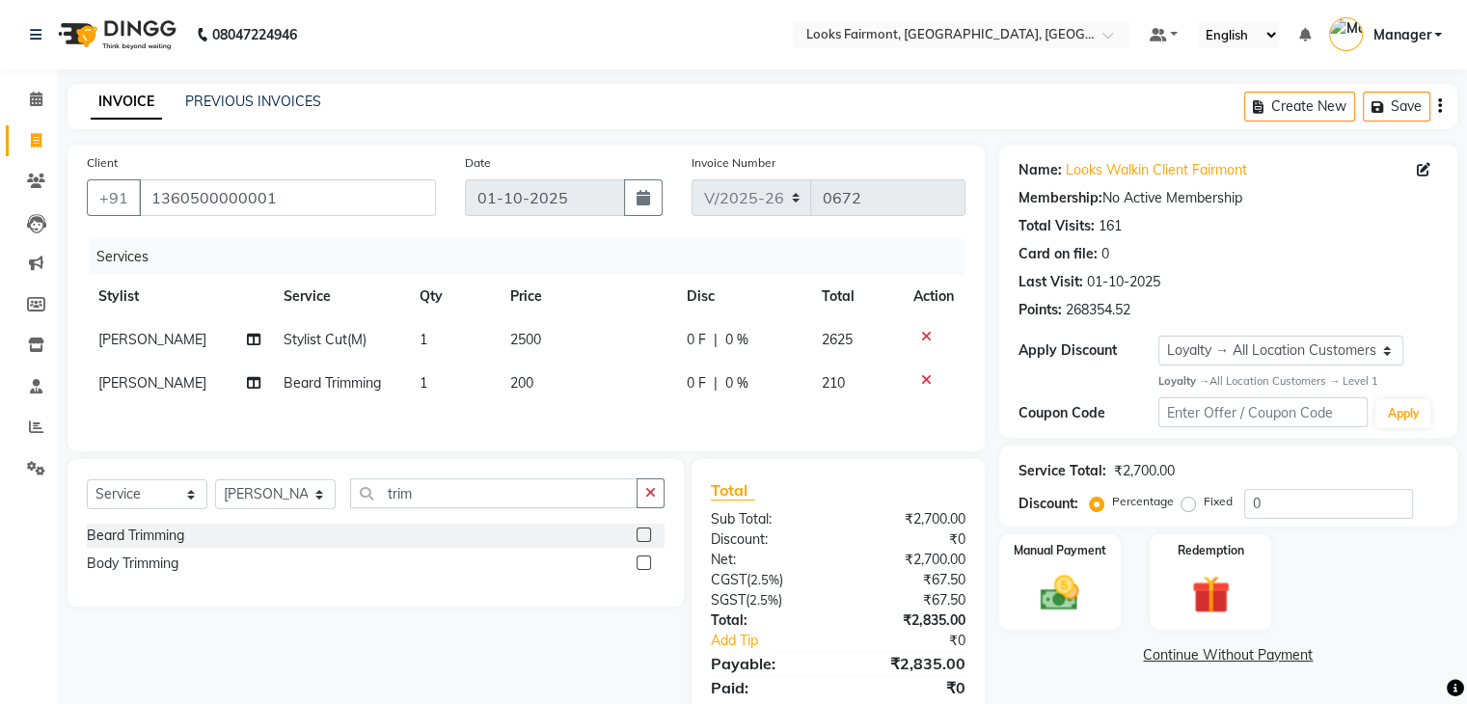
click at [1049, 660] on link "Continue Without Payment" at bounding box center [1228, 655] width 450 height 20
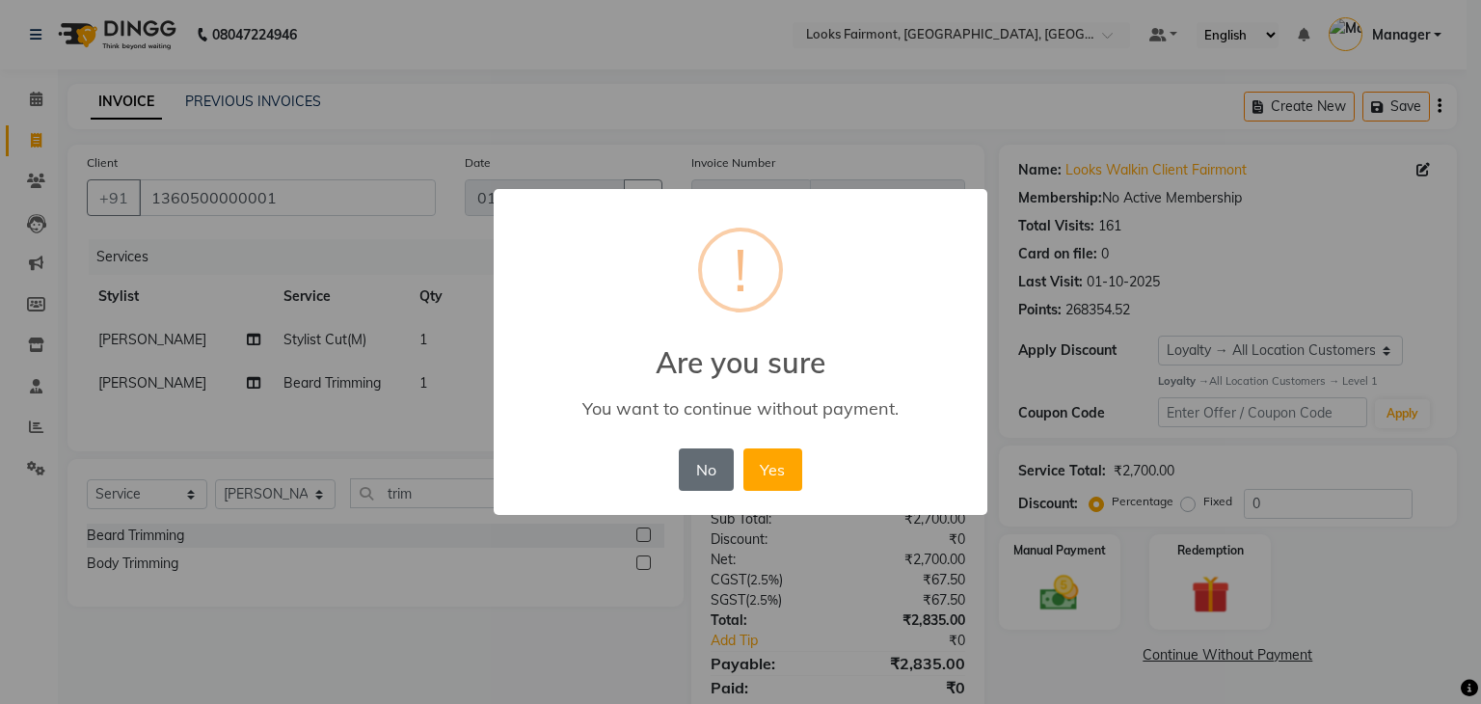
click at [696, 455] on button "No" at bounding box center [706, 469] width 54 height 42
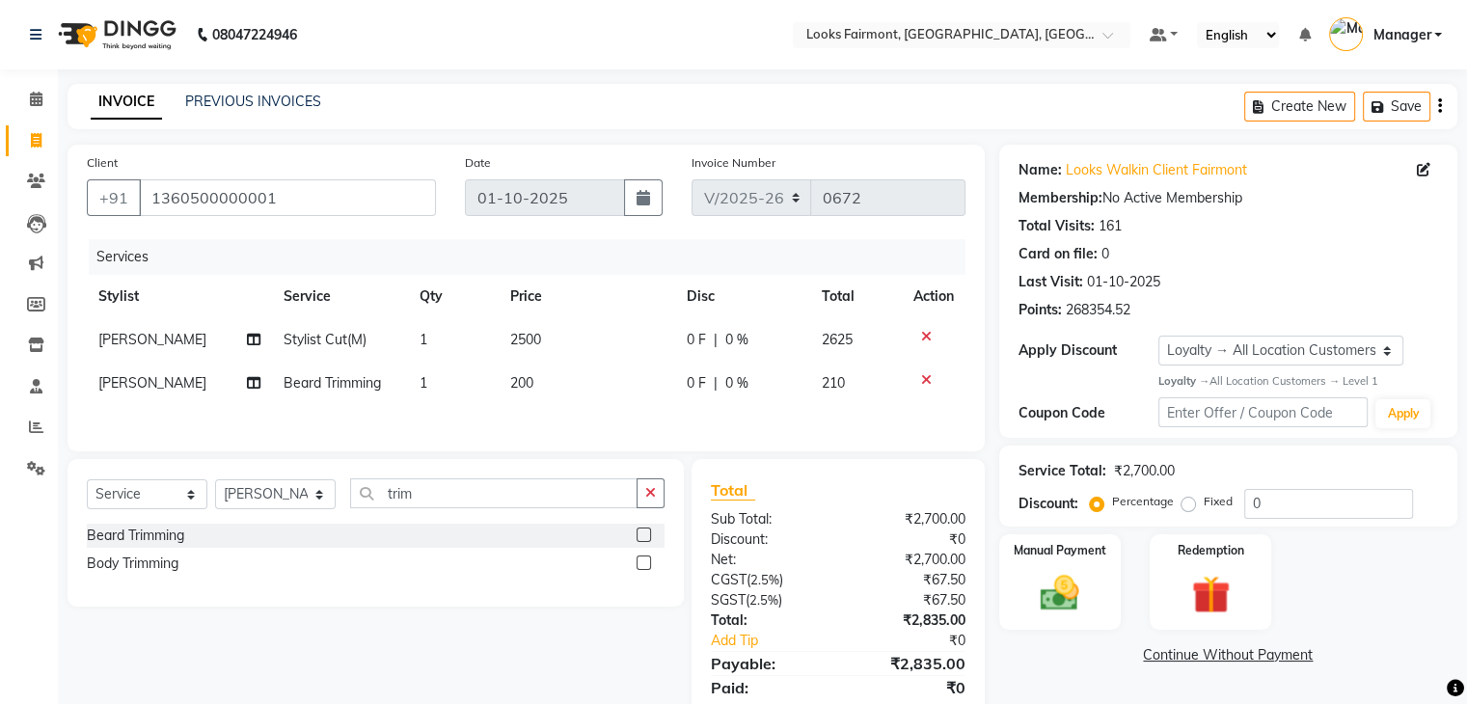
click at [1040, 673] on div "Name: Looks Walkin Client Fairmont Membership: No Active Membership Total Visit…" at bounding box center [1235, 444] width 472 height 598
click at [601, 375] on td "200" at bounding box center [587, 383] width 176 height 43
select select "76348"
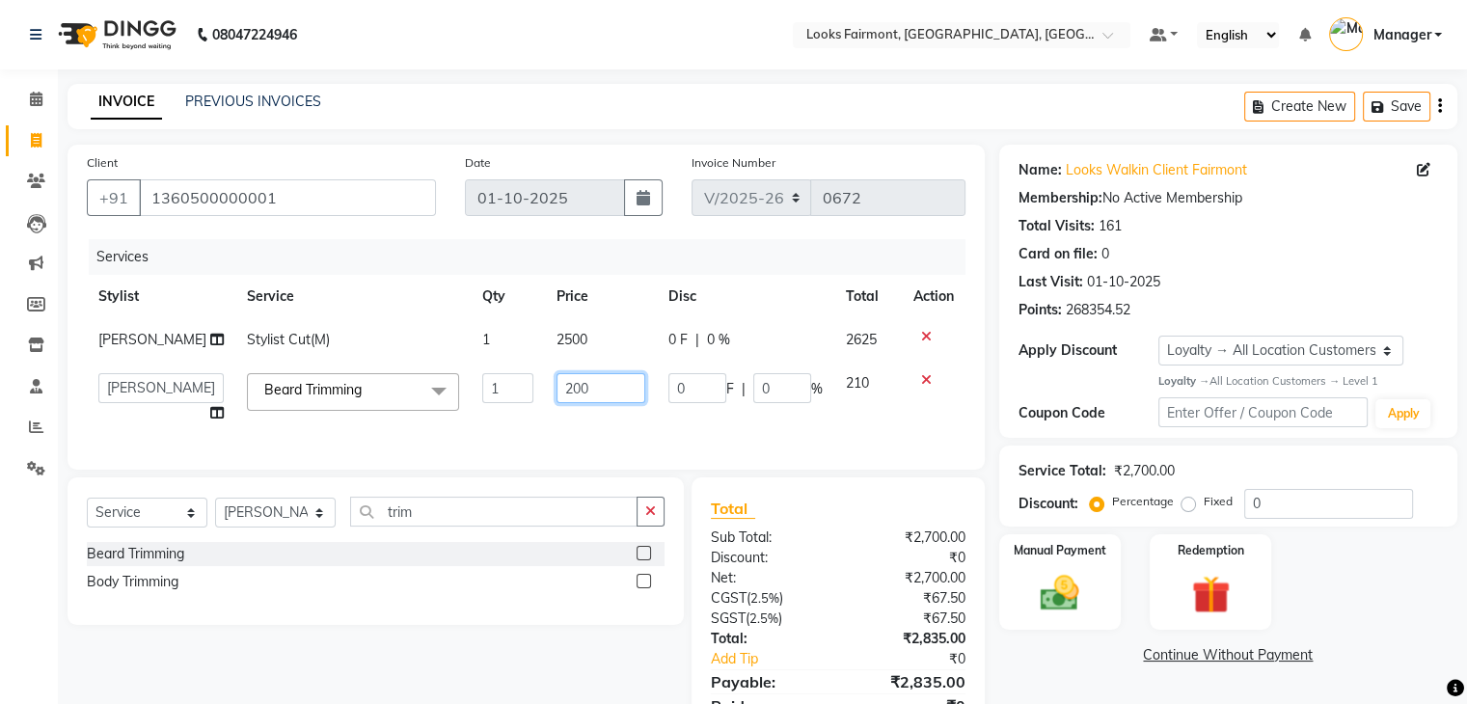
click at [615, 382] on input "200" at bounding box center [600, 388] width 89 height 30
type input "2000"
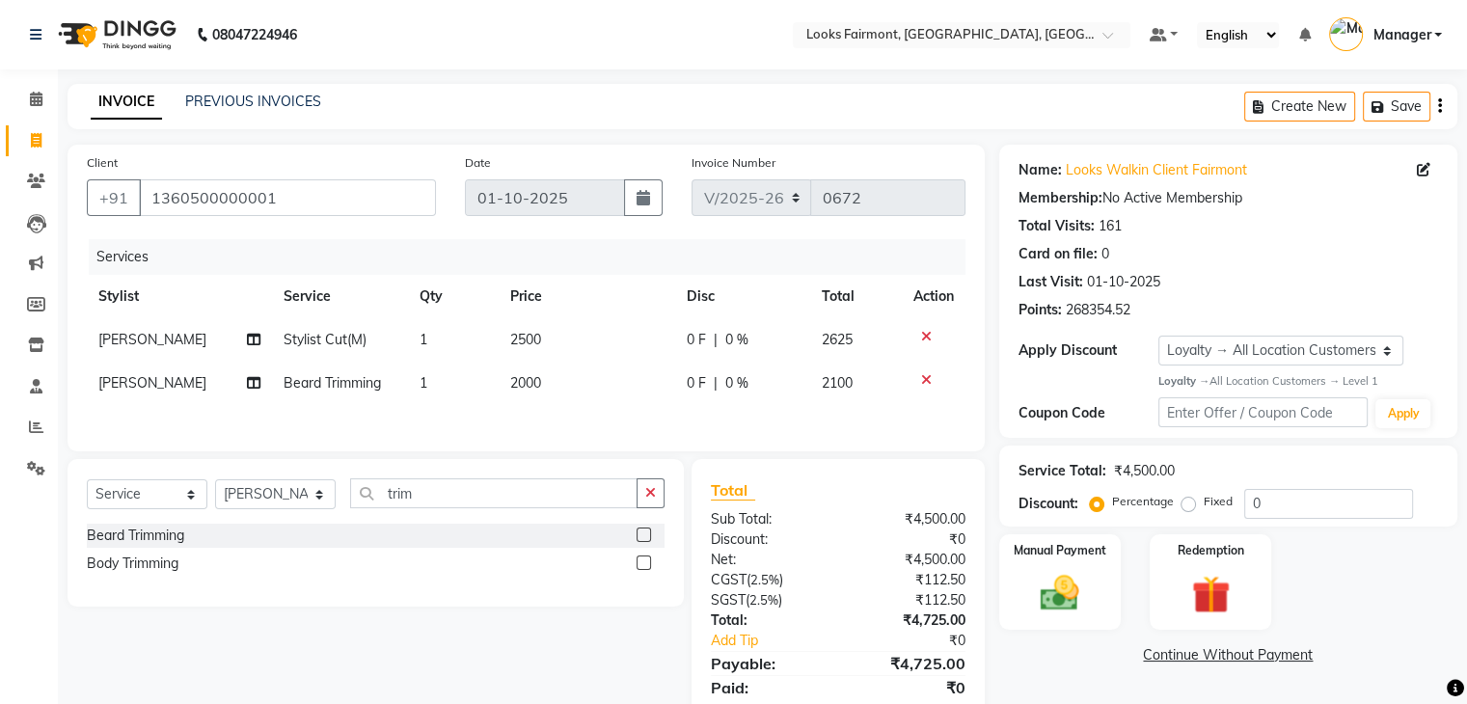
click at [544, 620] on div "Select Service Product Membership Package Voucher Prepaid Gift Card Select Styl…" at bounding box center [368, 600] width 631 height 283
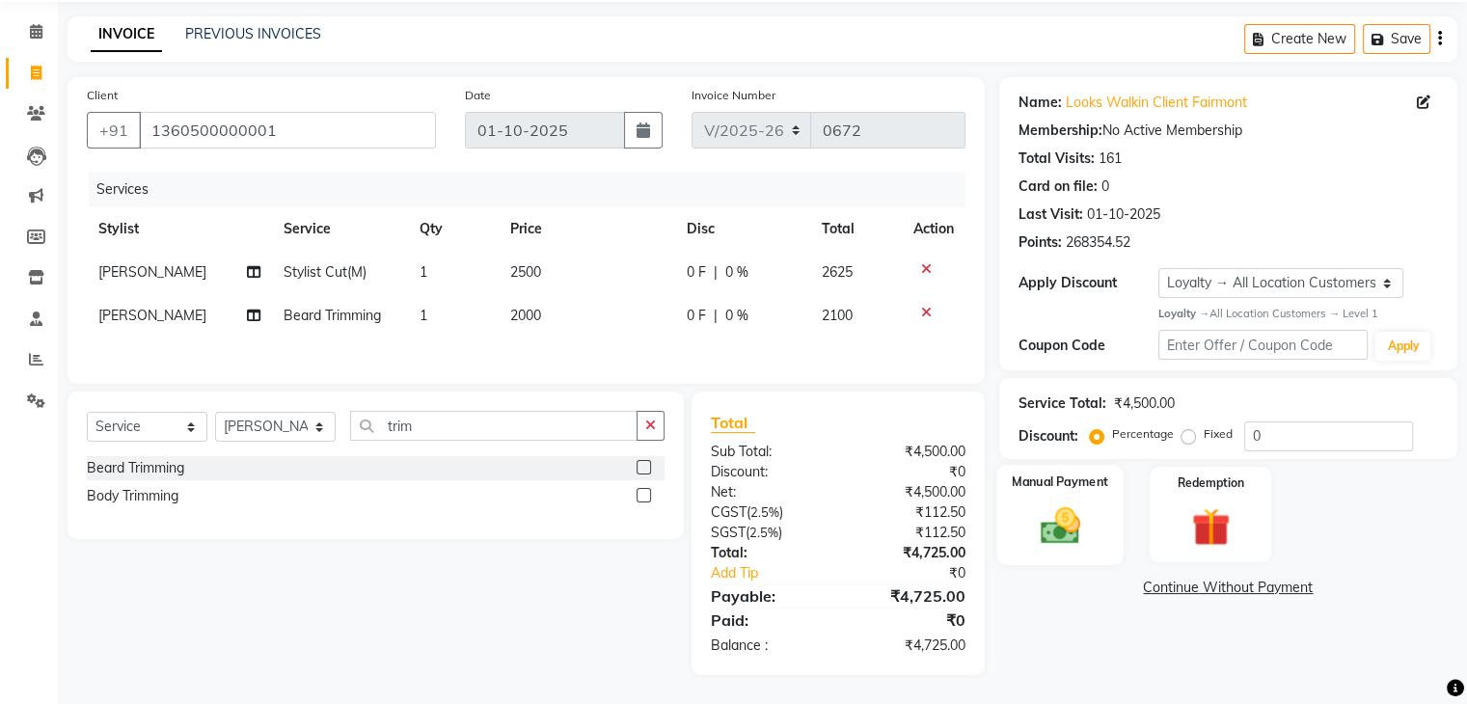
click at [1052, 524] on img at bounding box center [1059, 525] width 65 height 46
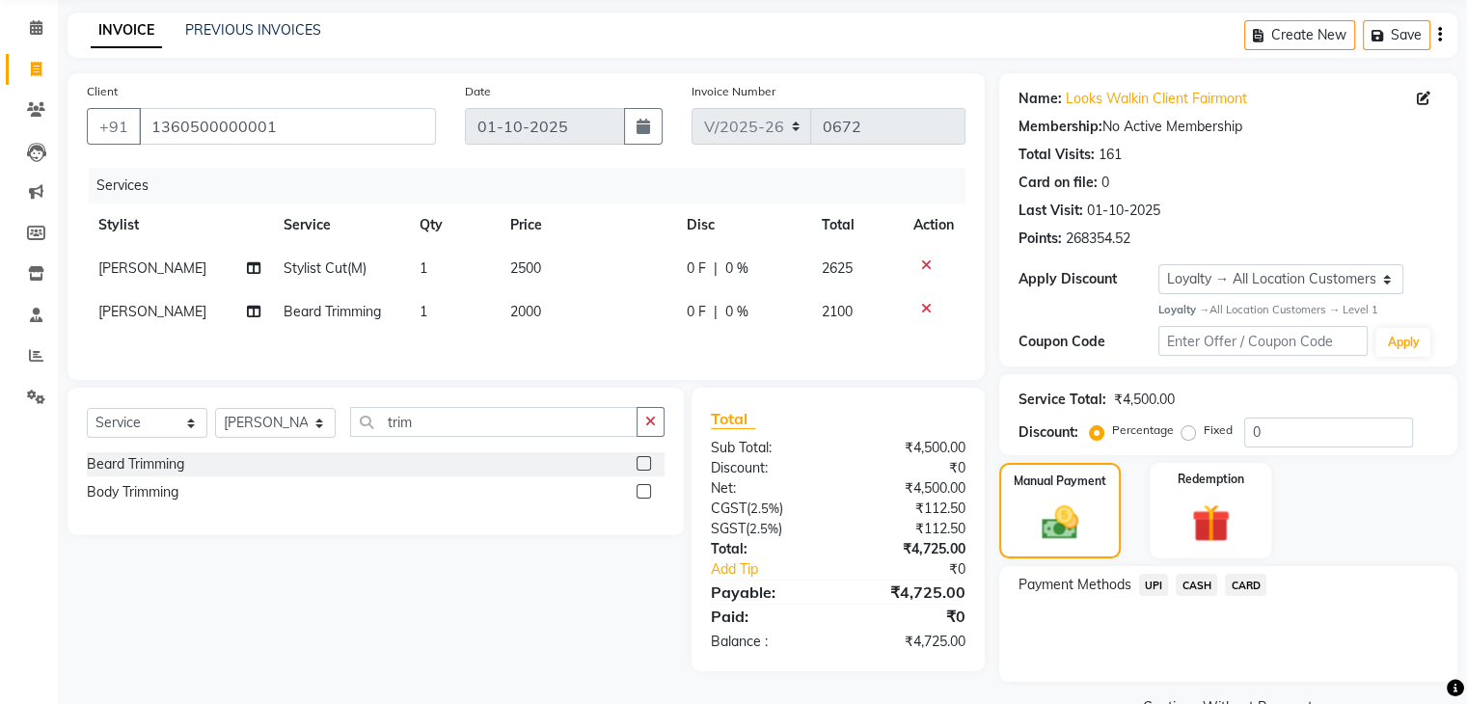
drag, startPoint x: 1192, startPoint y: 583, endPoint x: 1219, endPoint y: 603, distance: 33.2
click at [1193, 583] on span "CASH" at bounding box center [1195, 585] width 41 height 22
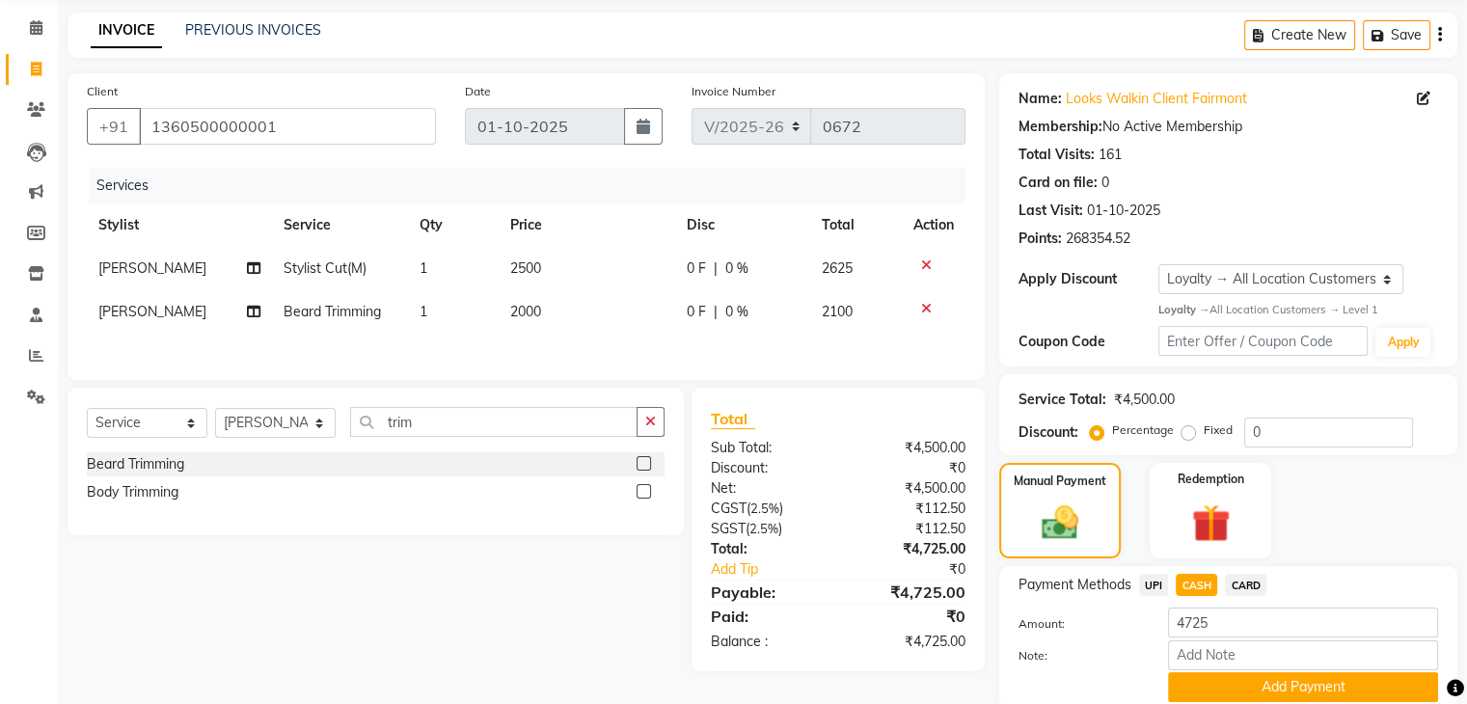
click at [1268, 672] on button "Add Payment" at bounding box center [1303, 687] width 270 height 30
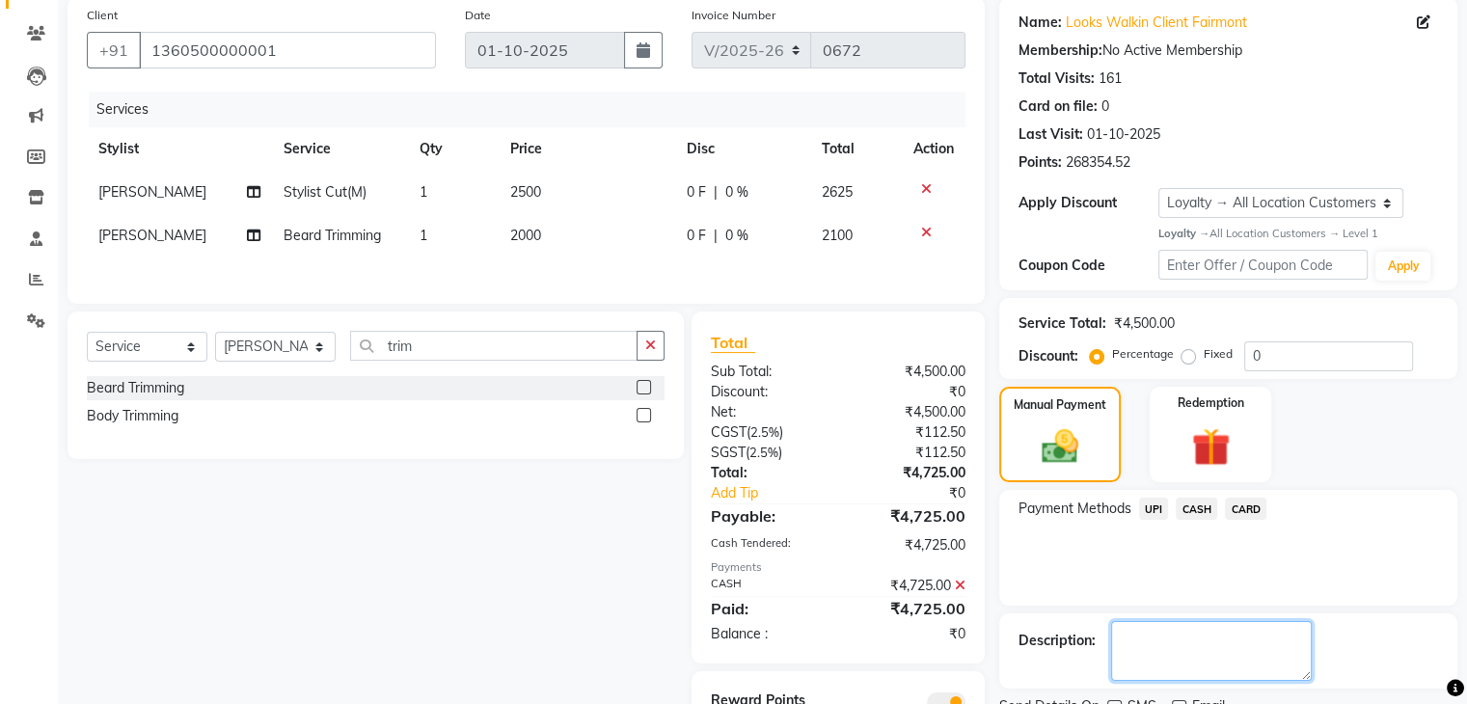
click at [1226, 621] on textarea at bounding box center [1211, 651] width 201 height 60
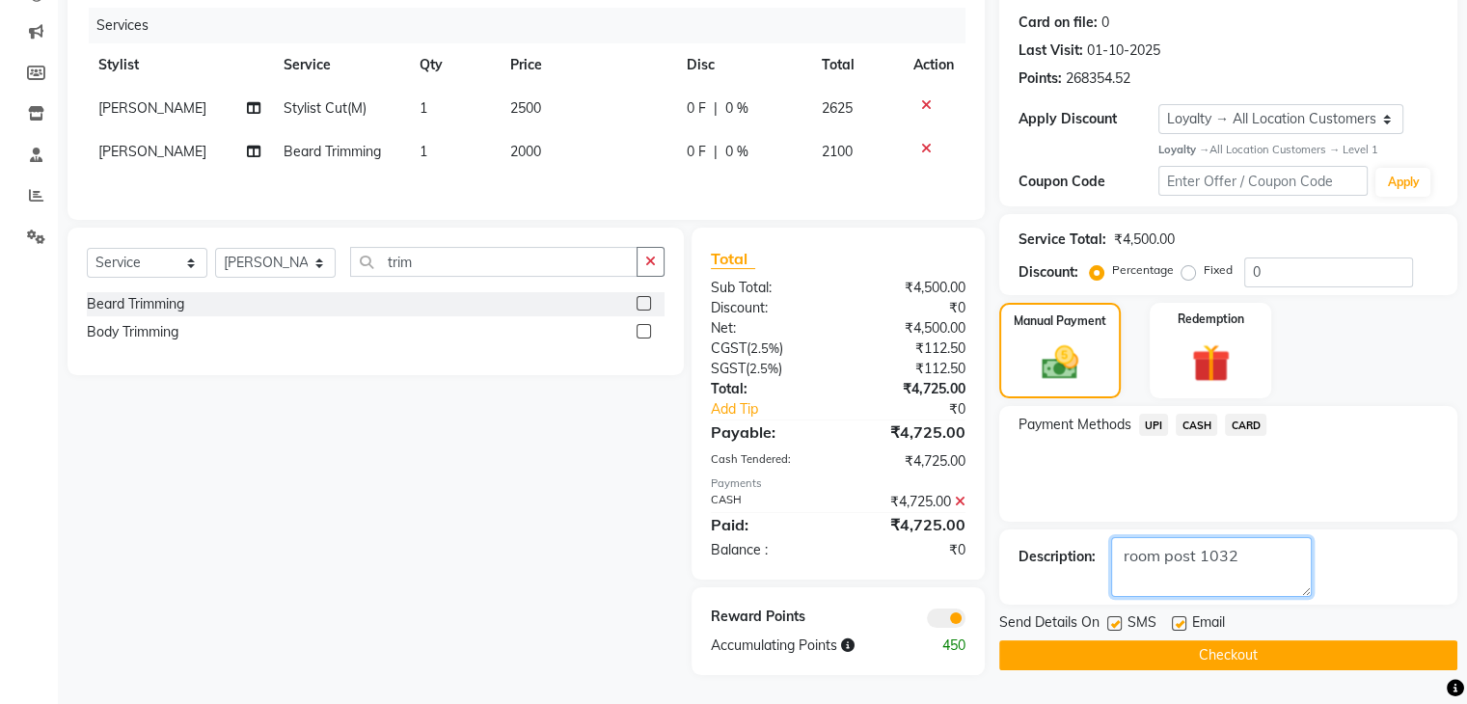
type textarea "room post 1032"
drag, startPoint x: 1345, startPoint y: 645, endPoint x: 1297, endPoint y: 622, distance: 53.5
click at [1344, 645] on button "Checkout" at bounding box center [1228, 655] width 458 height 30
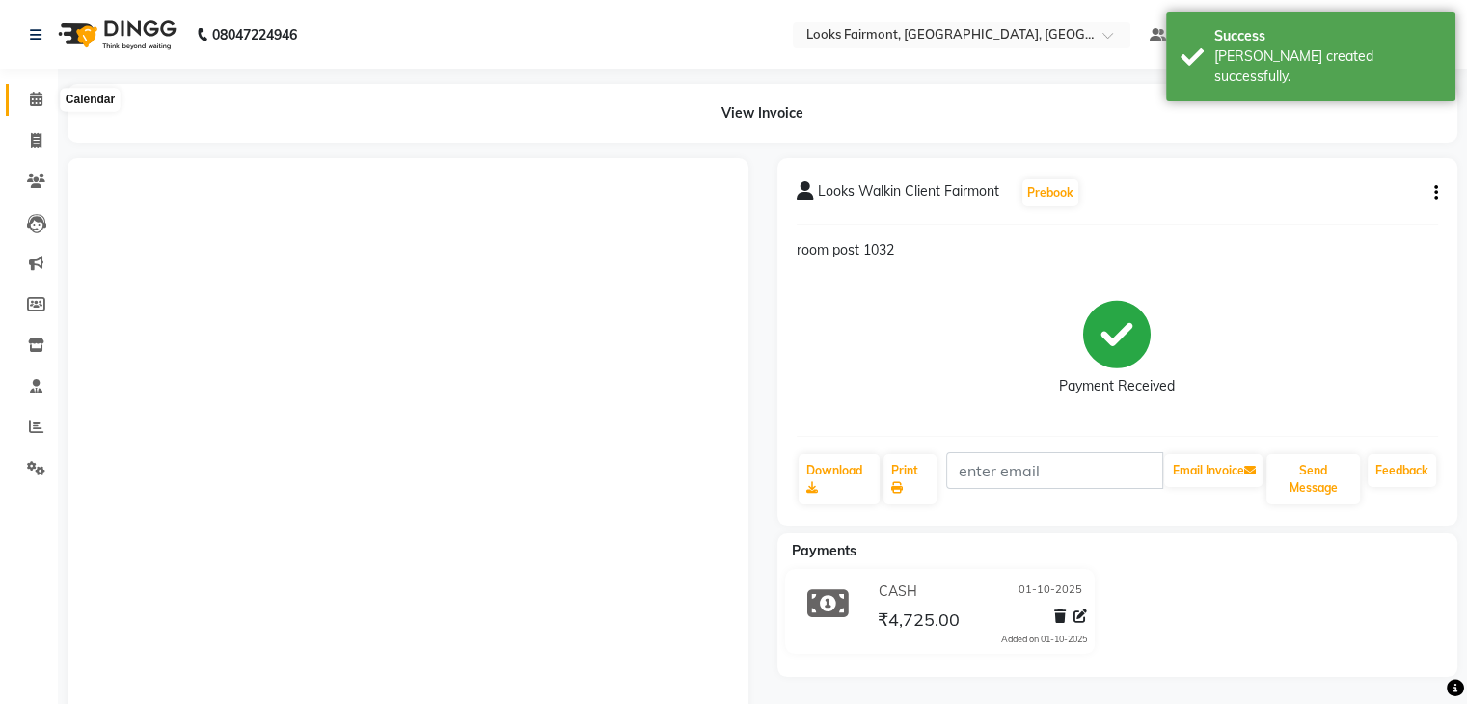
click at [46, 105] on span at bounding box center [36, 100] width 34 height 22
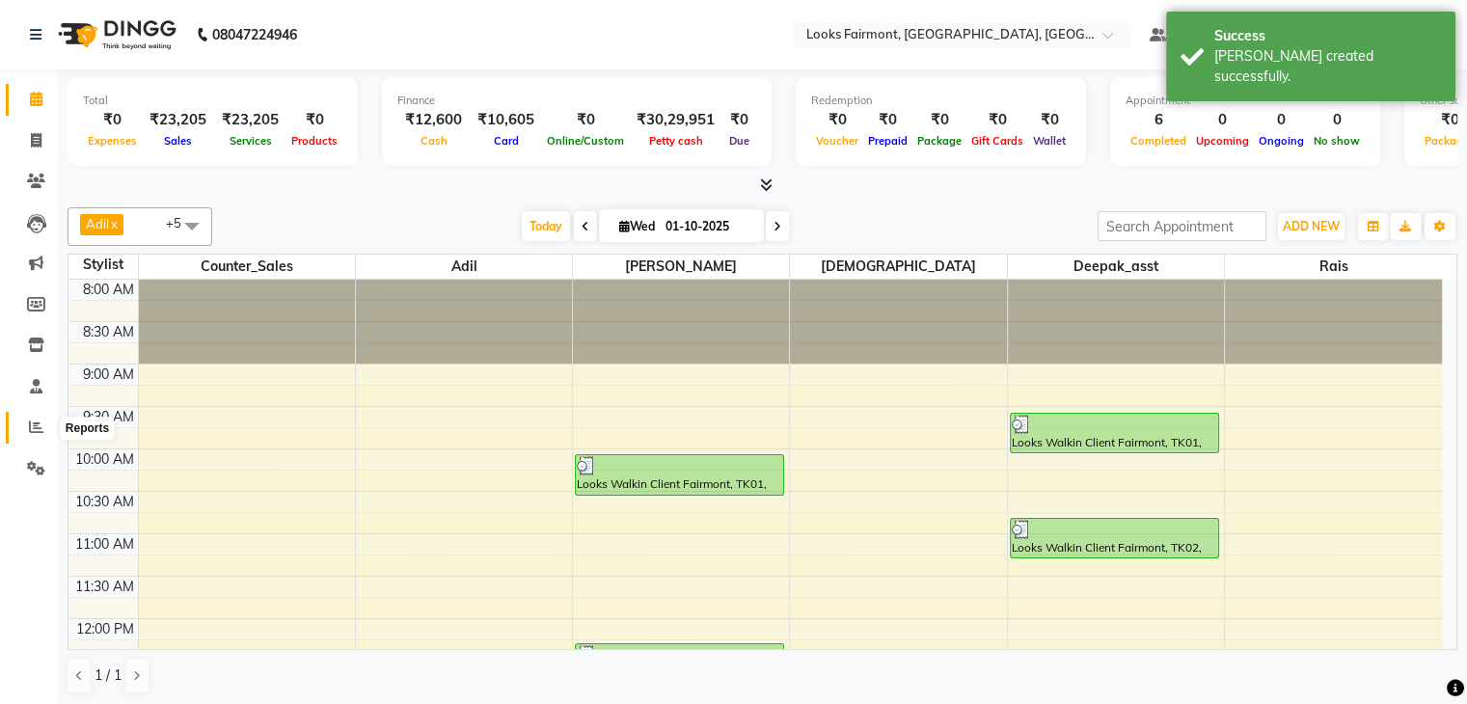
click at [33, 422] on icon at bounding box center [36, 426] width 14 height 14
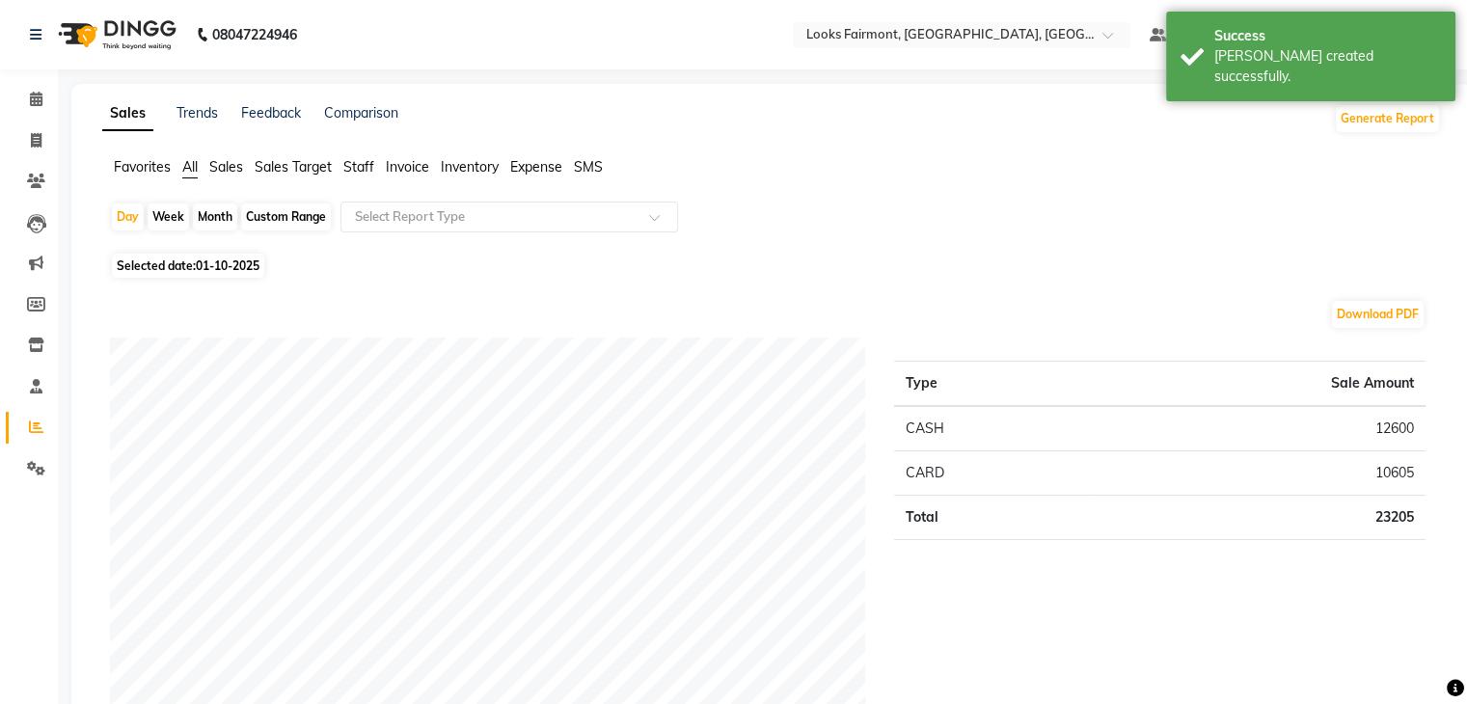
click at [228, 174] on span "Sales" at bounding box center [226, 166] width 34 height 17
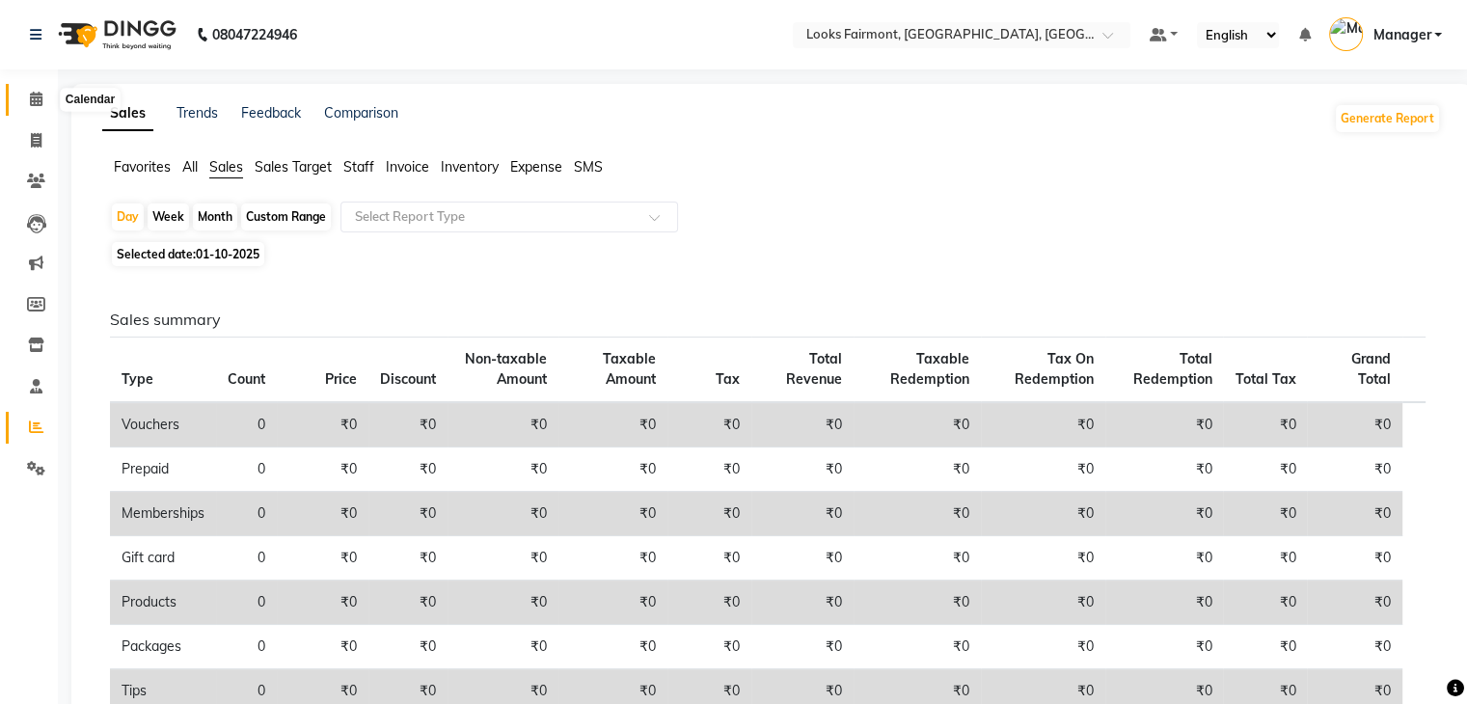
click at [34, 109] on span at bounding box center [36, 100] width 34 height 22
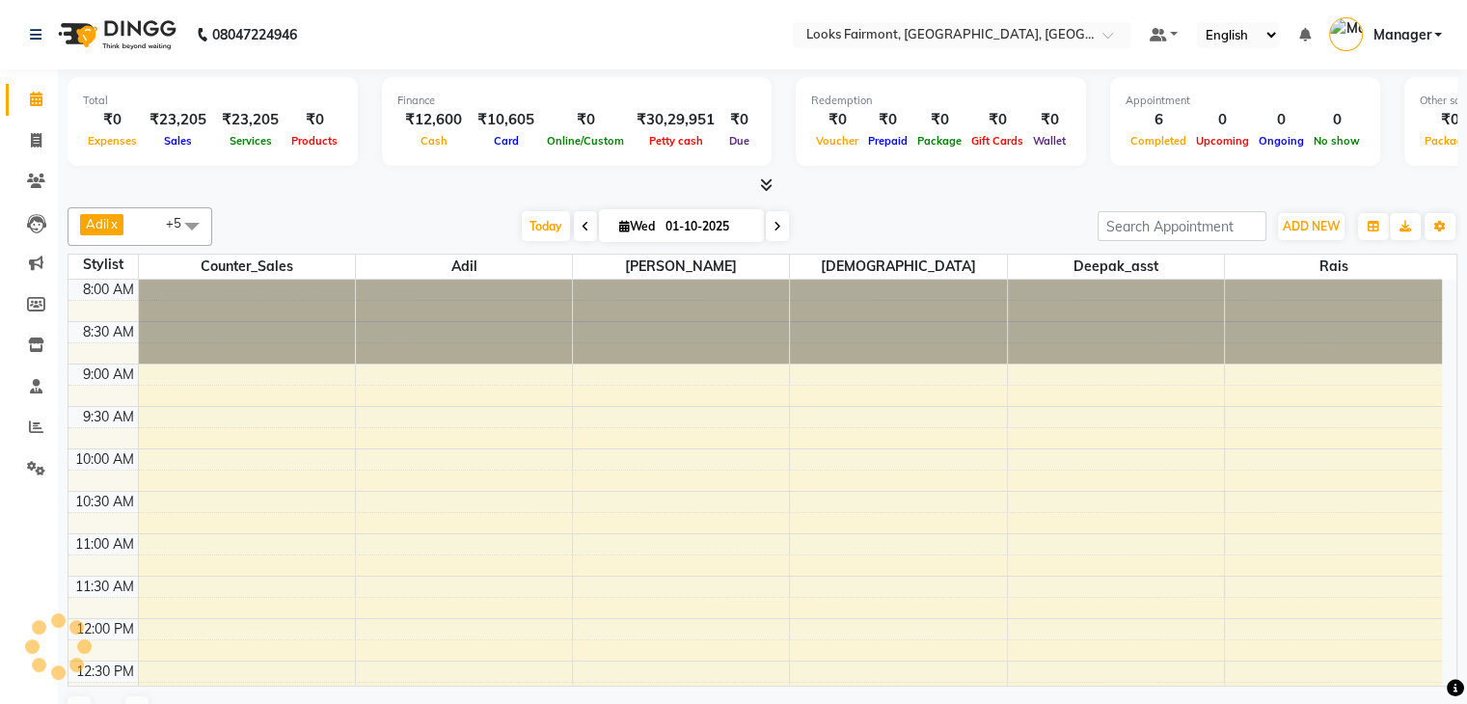
scroll to position [722, 0]
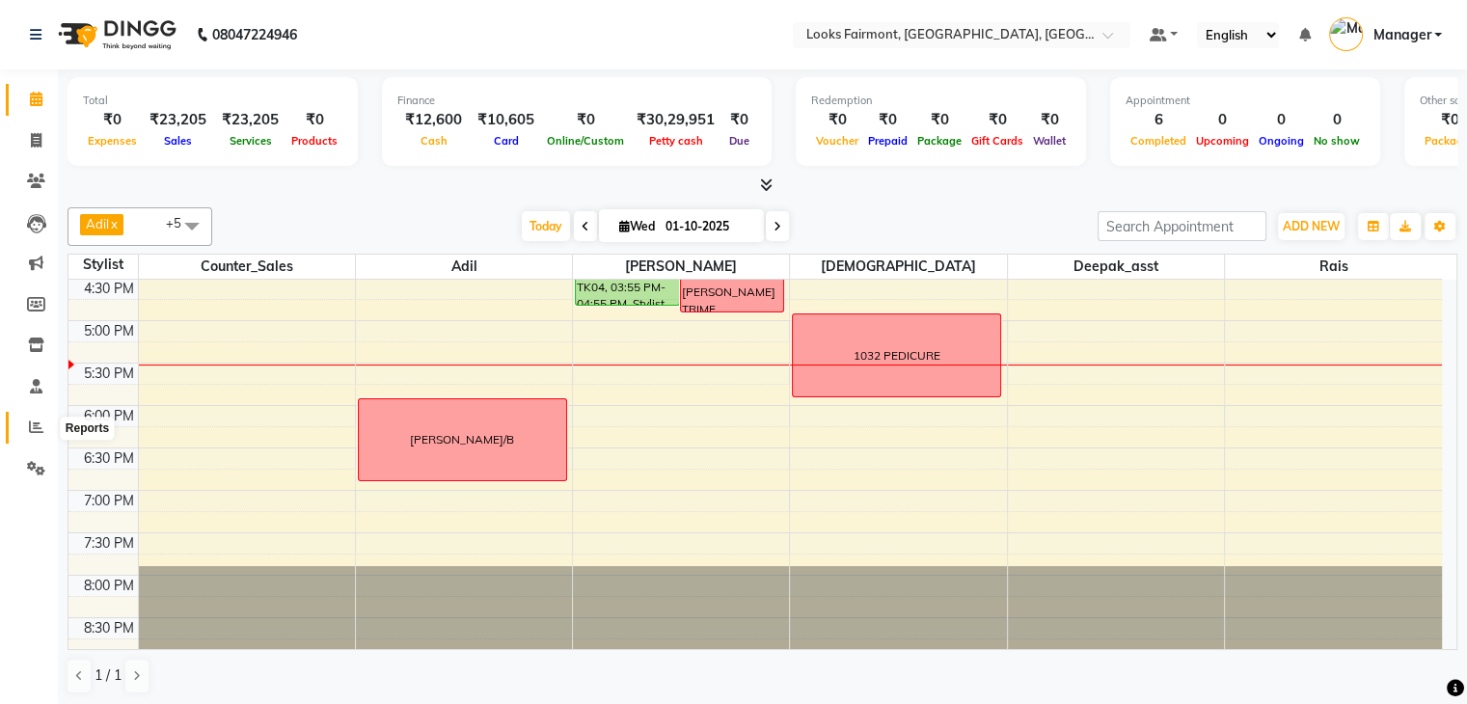
click at [27, 421] on span at bounding box center [36, 428] width 34 height 22
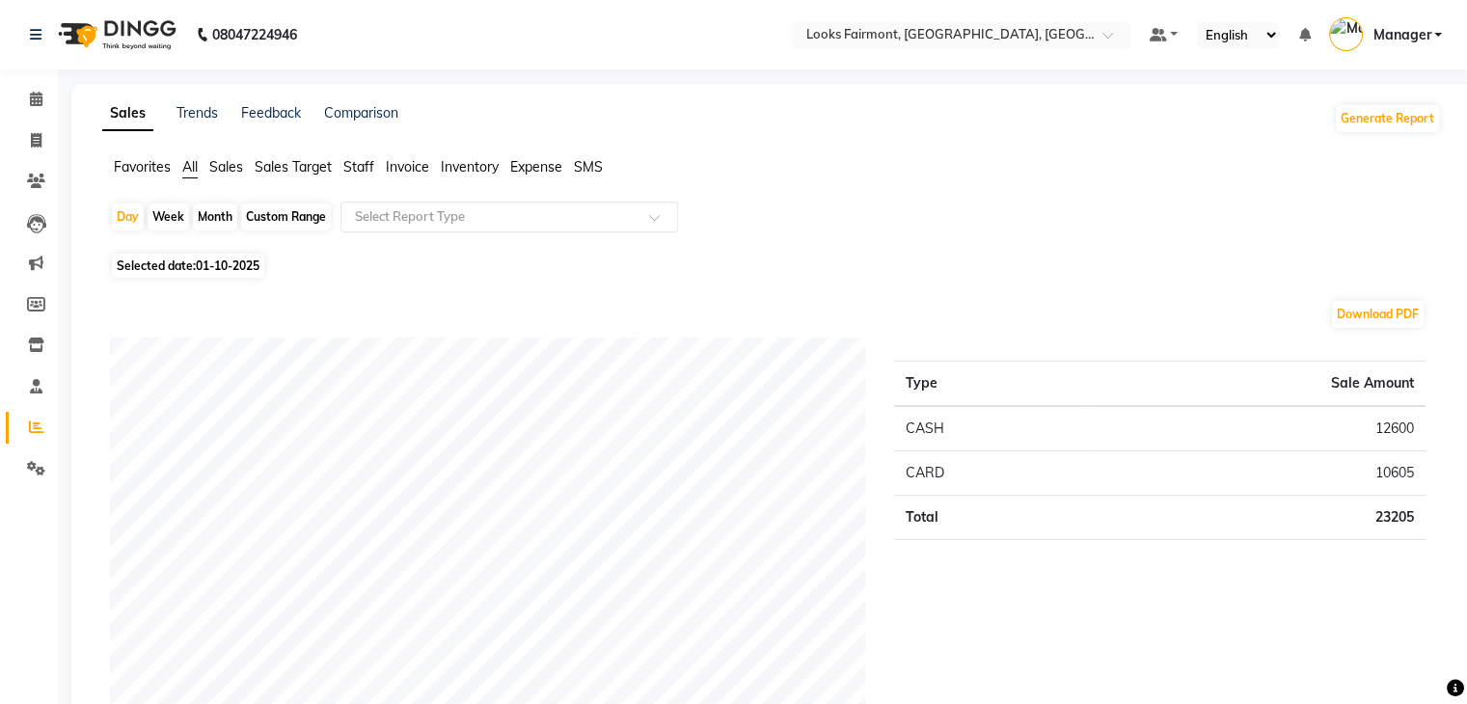
click at [218, 163] on span "Sales" at bounding box center [226, 166] width 34 height 17
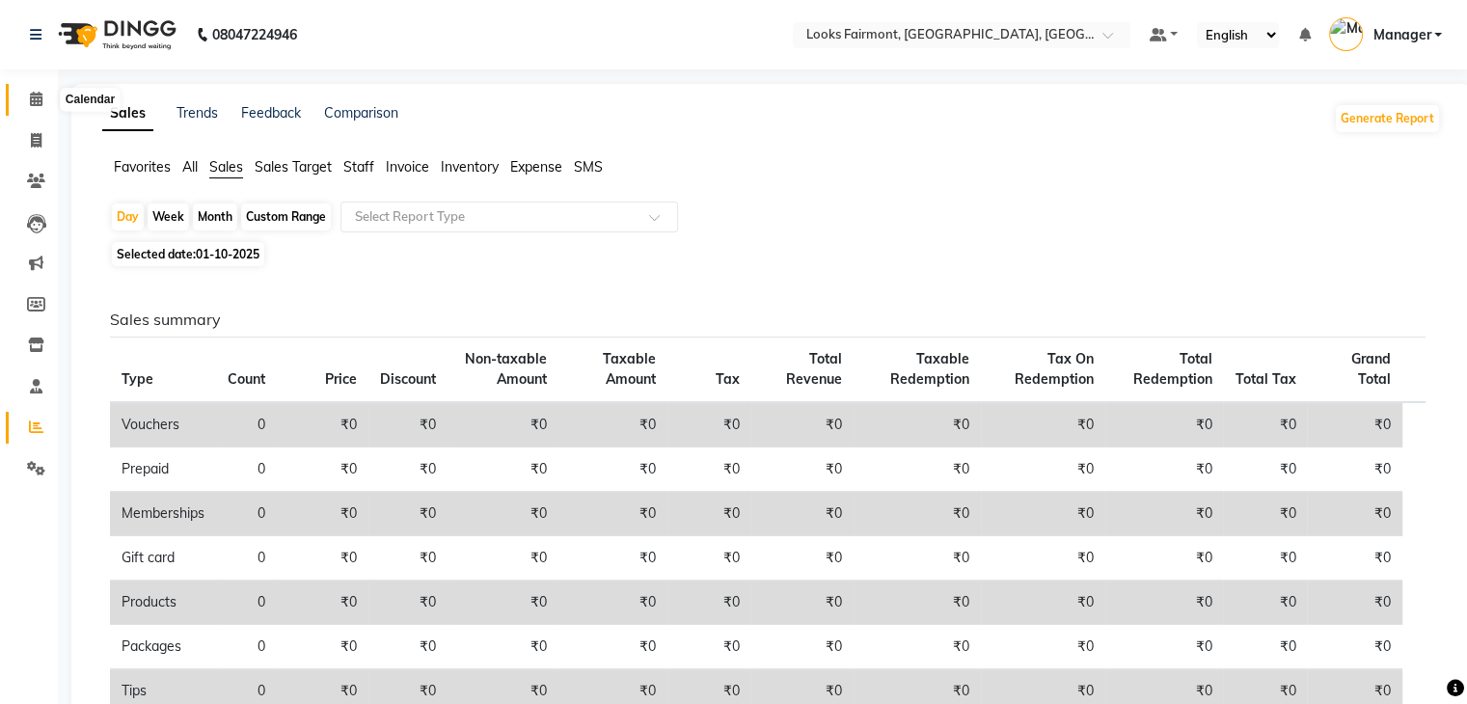
click at [27, 94] on span at bounding box center [36, 100] width 34 height 22
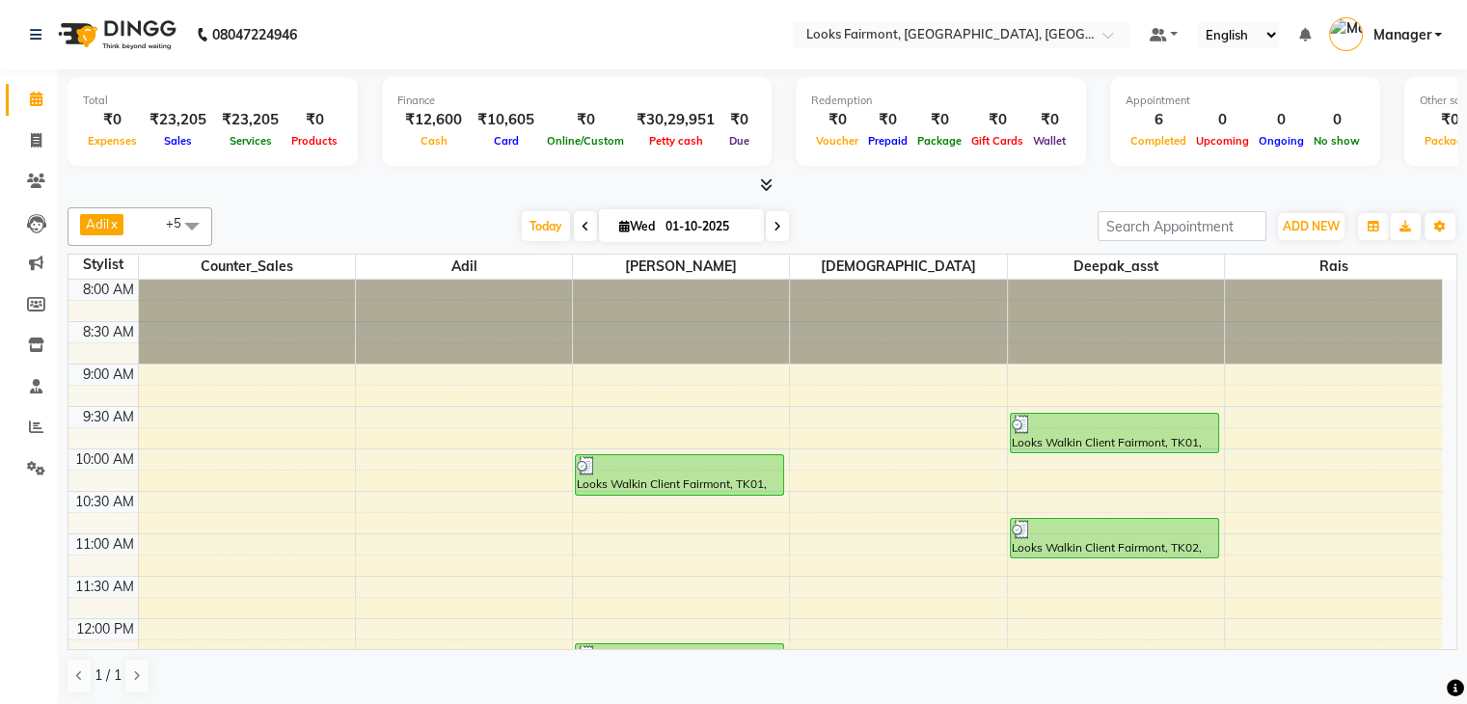
click at [768, 188] on icon at bounding box center [766, 184] width 13 height 14
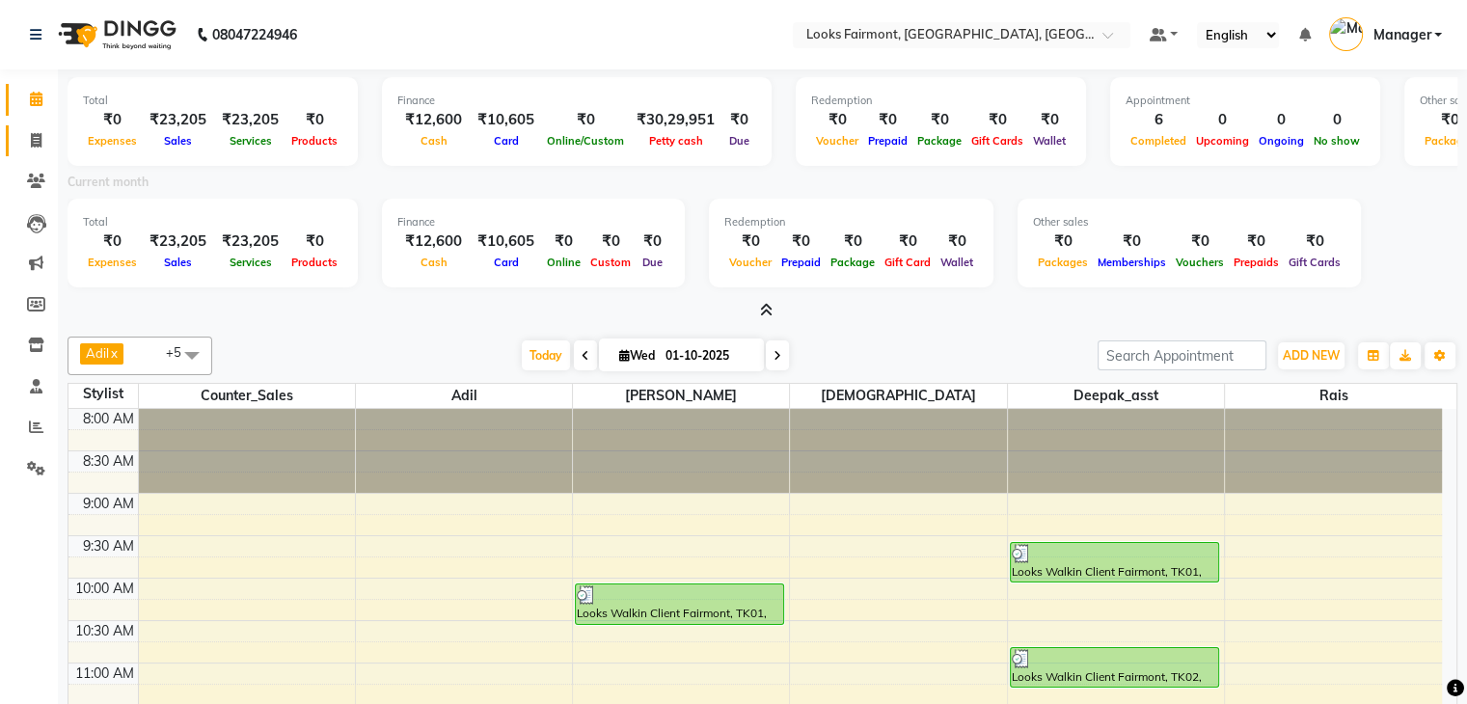
drag, startPoint x: 29, startPoint y: 151, endPoint x: 46, endPoint y: 134, distance: 24.5
click at [29, 151] on link "Invoice" at bounding box center [29, 141] width 46 height 32
select select "service"
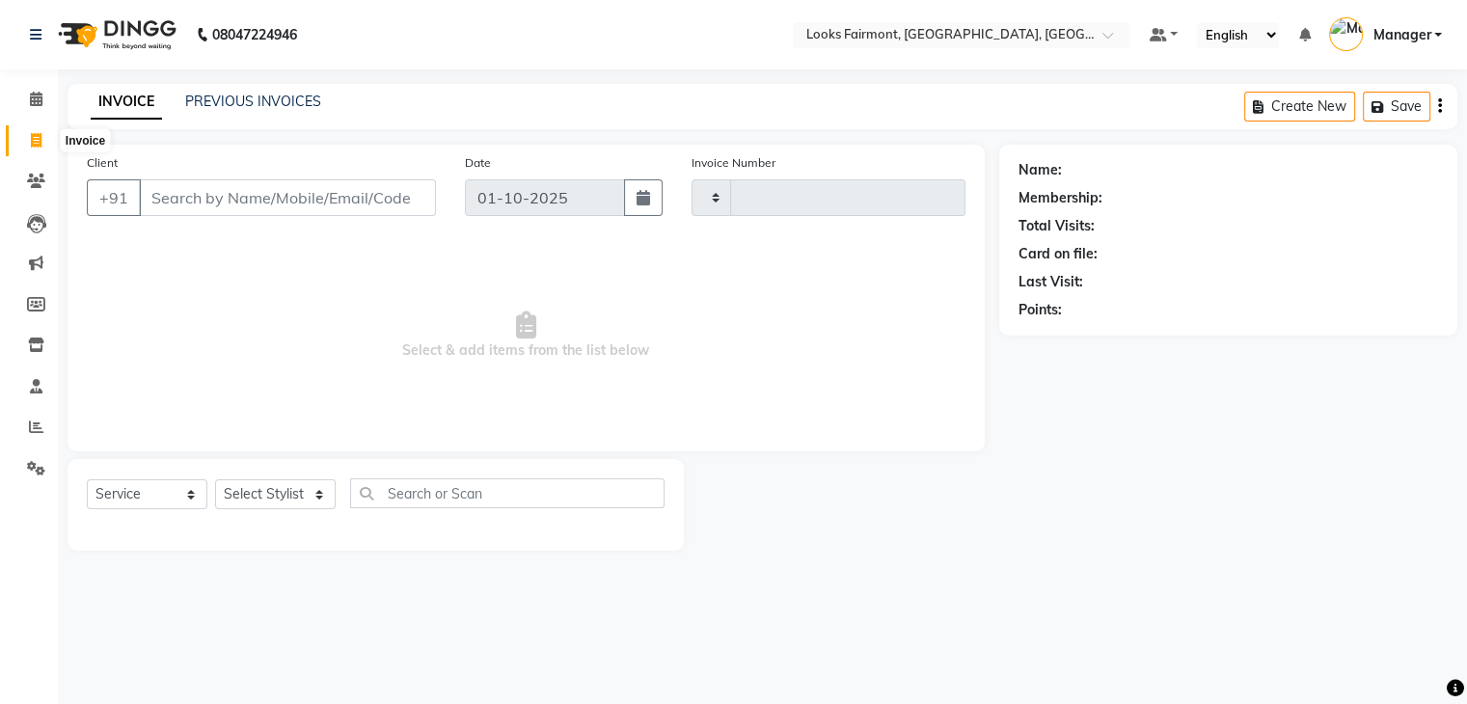
type input "0673"
select select "8139"
click at [231, 101] on link "PREVIOUS INVOICES" at bounding box center [253, 101] width 136 height 17
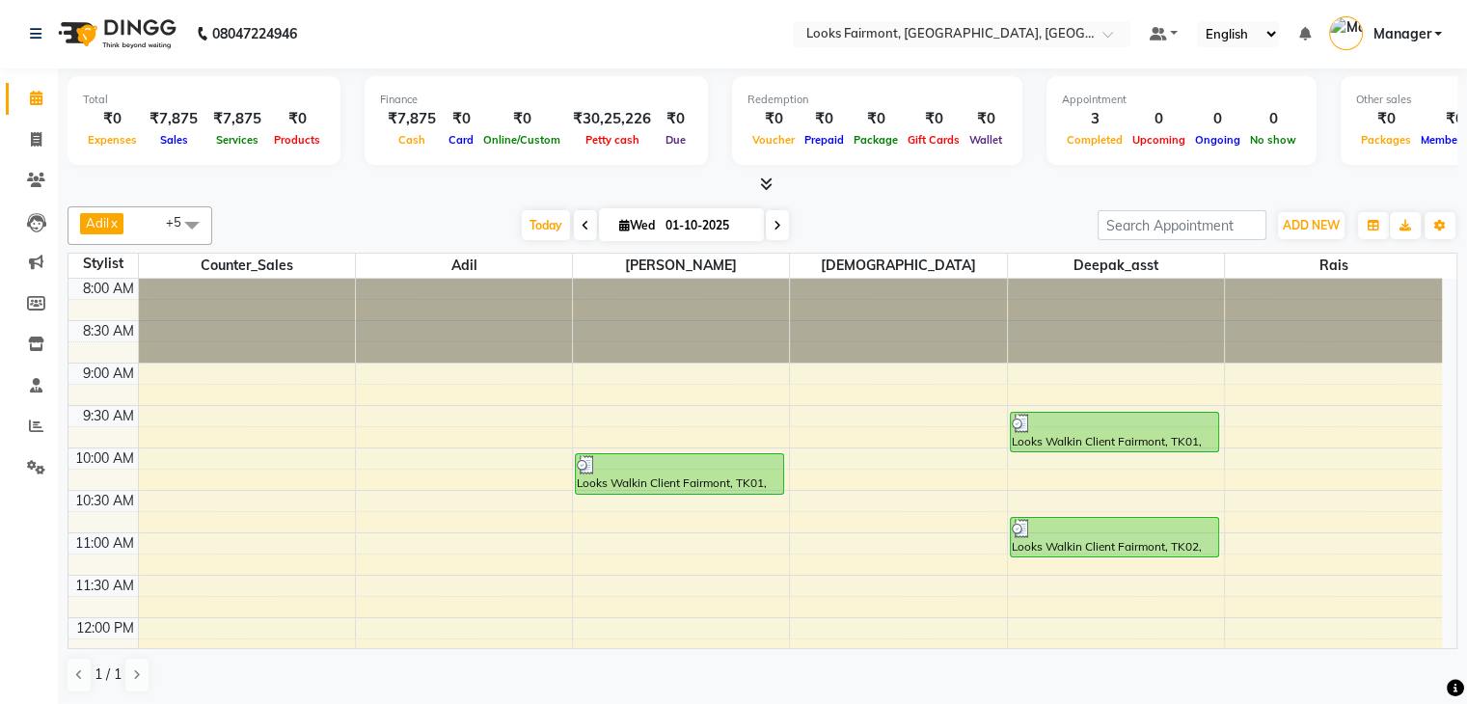
scroll to position [529, 0]
